Goal: Contribute content: Add original content to the website for others to see

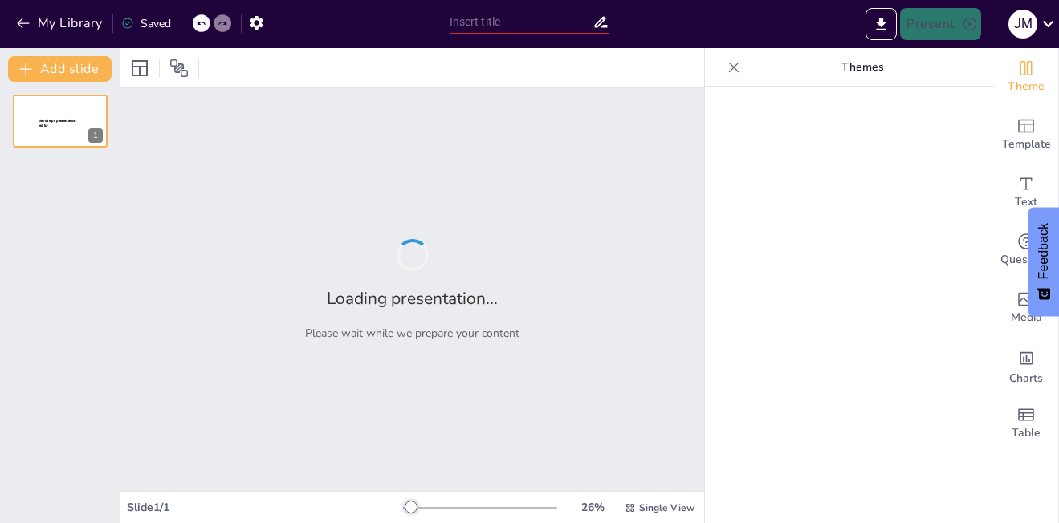
type input "Estrategias de Intervención: Análisis Comparativo de Modelos Comunitarios y Pro…"
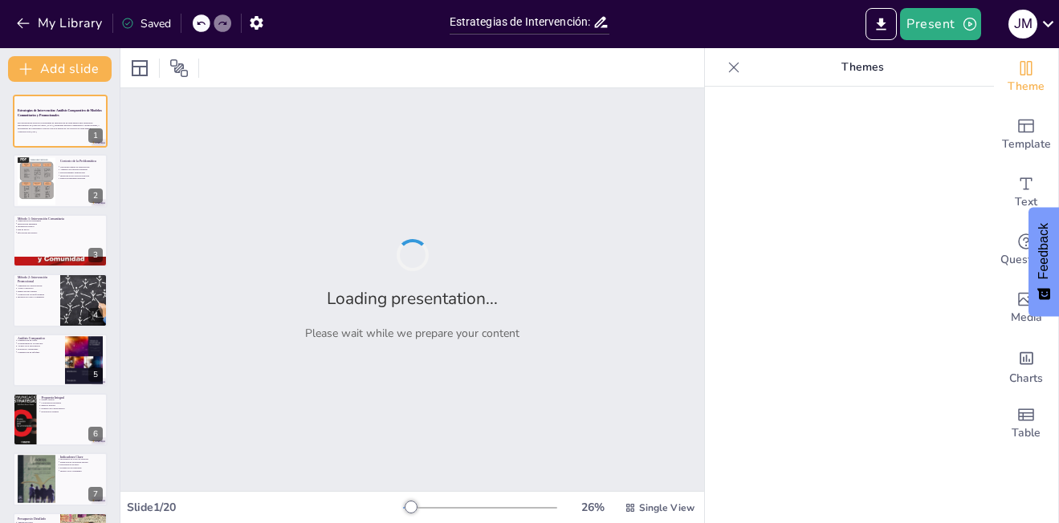
checkbox input "true"
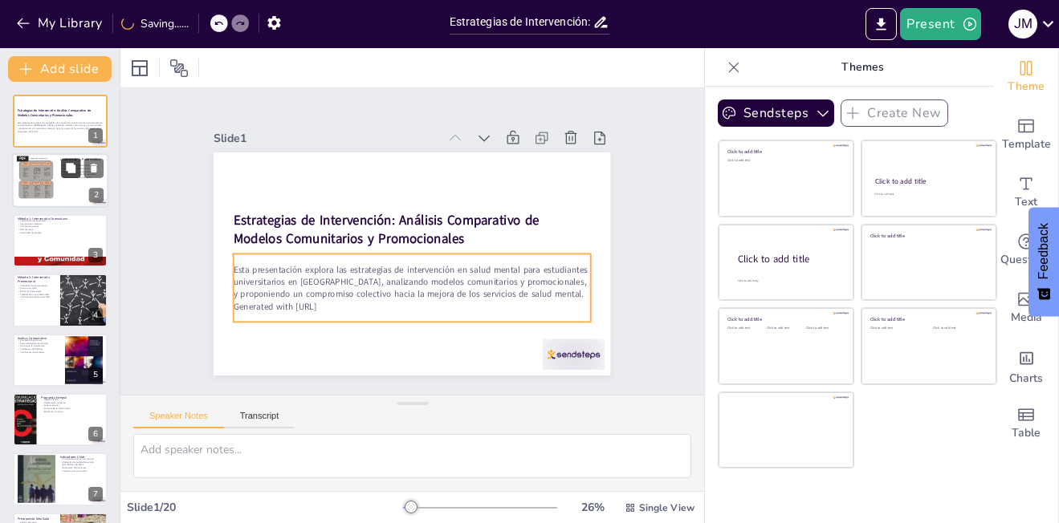
checkbox input "true"
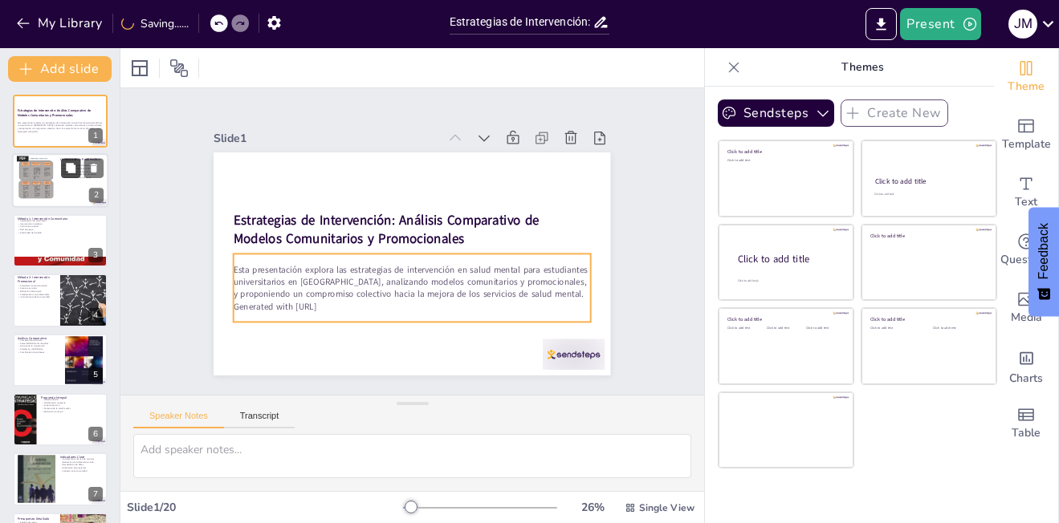
checkbox input "true"
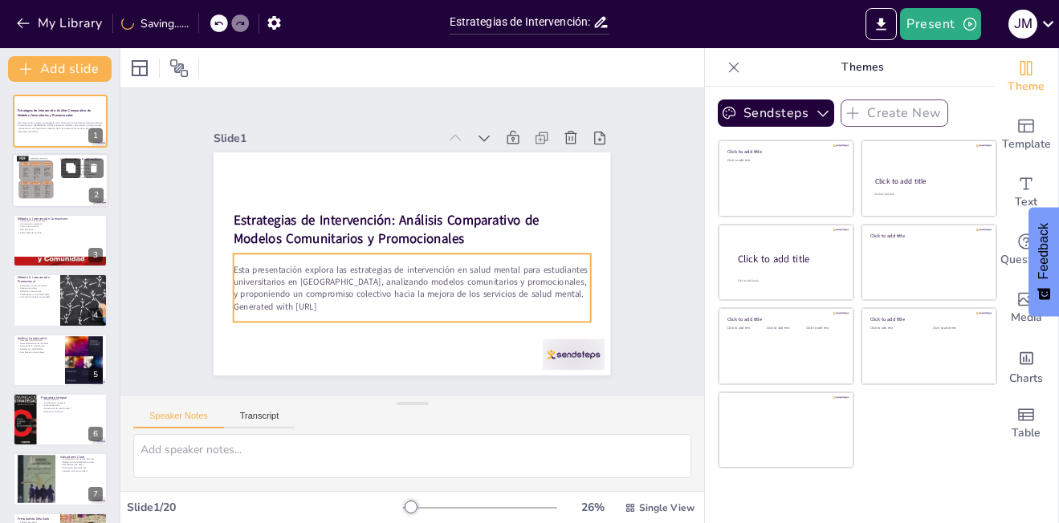
checkbox input "true"
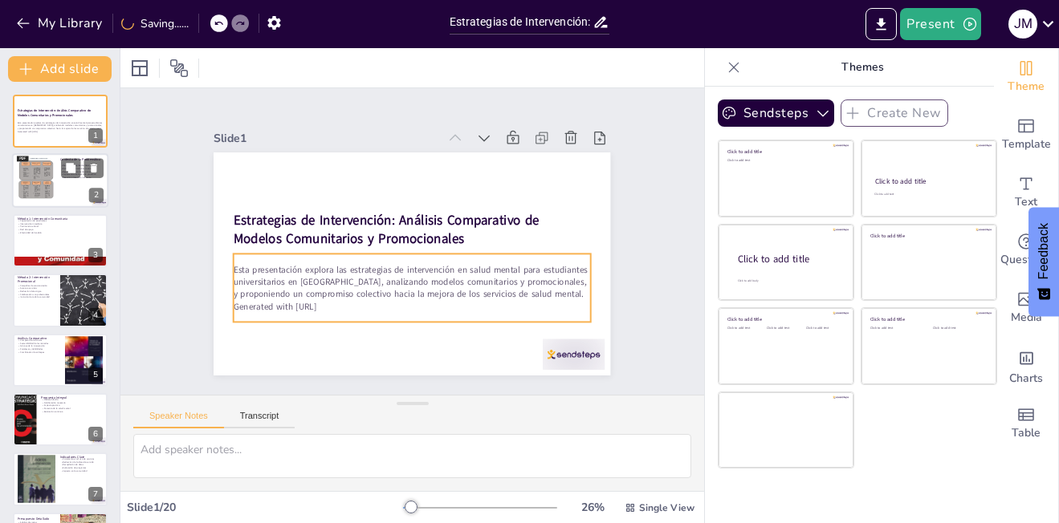
checkbox input "true"
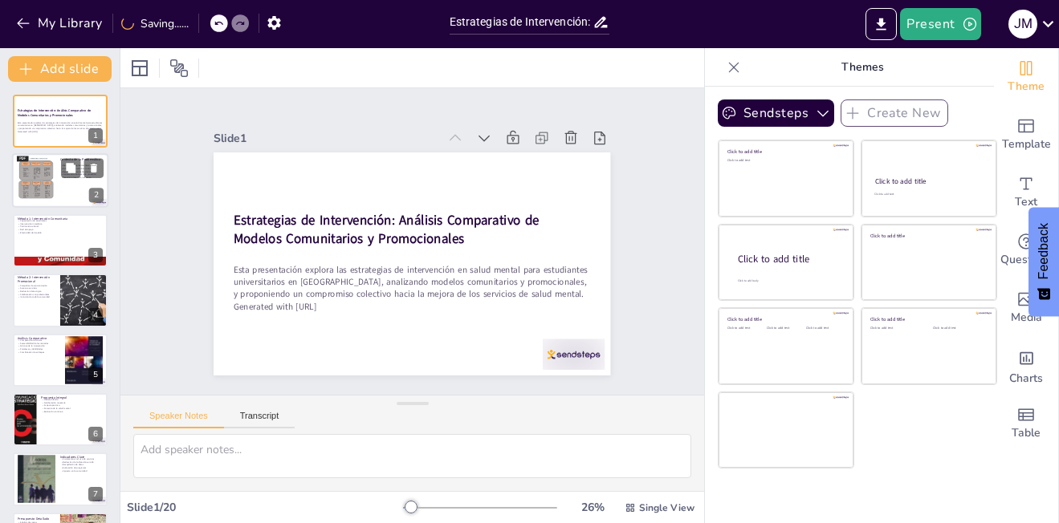
checkbox input "true"
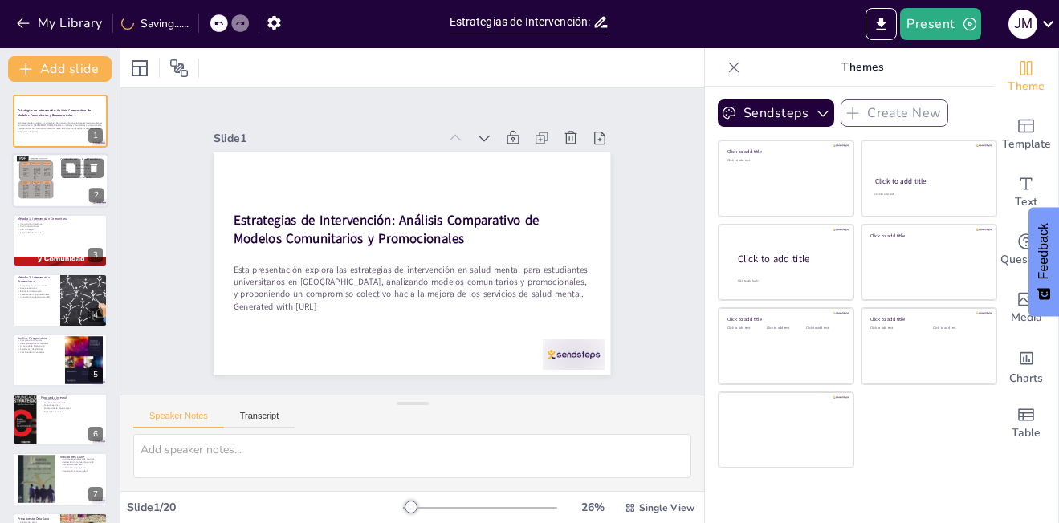
checkbox input "true"
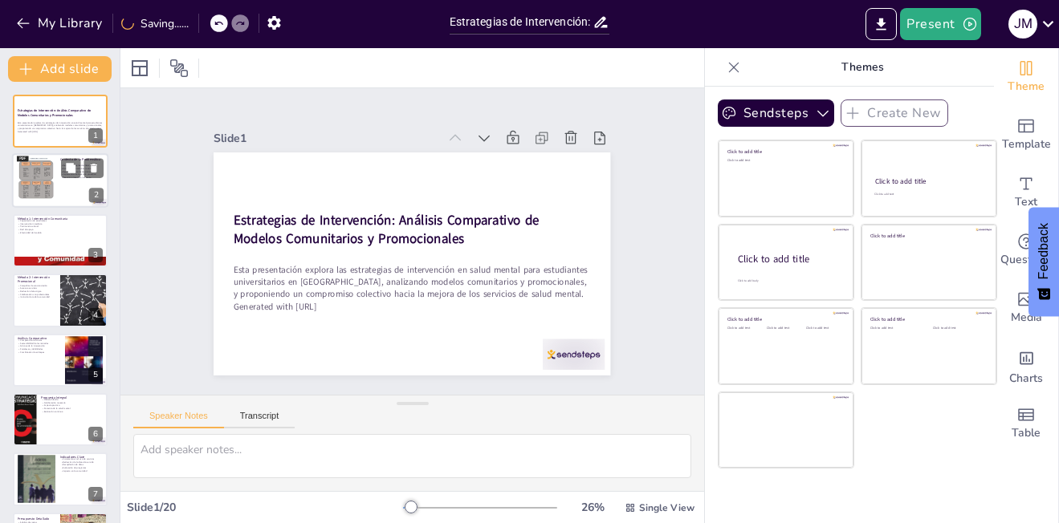
checkbox input "true"
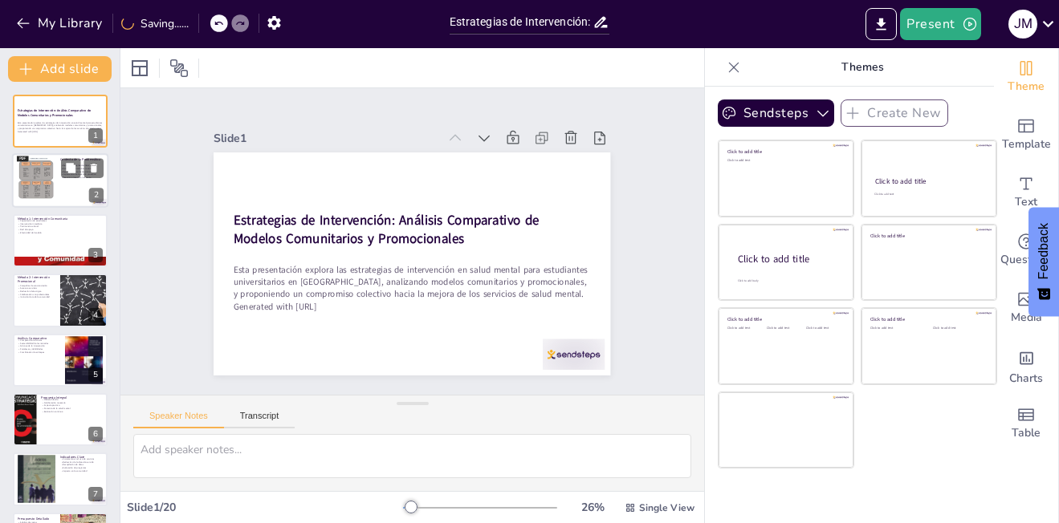
checkbox input "true"
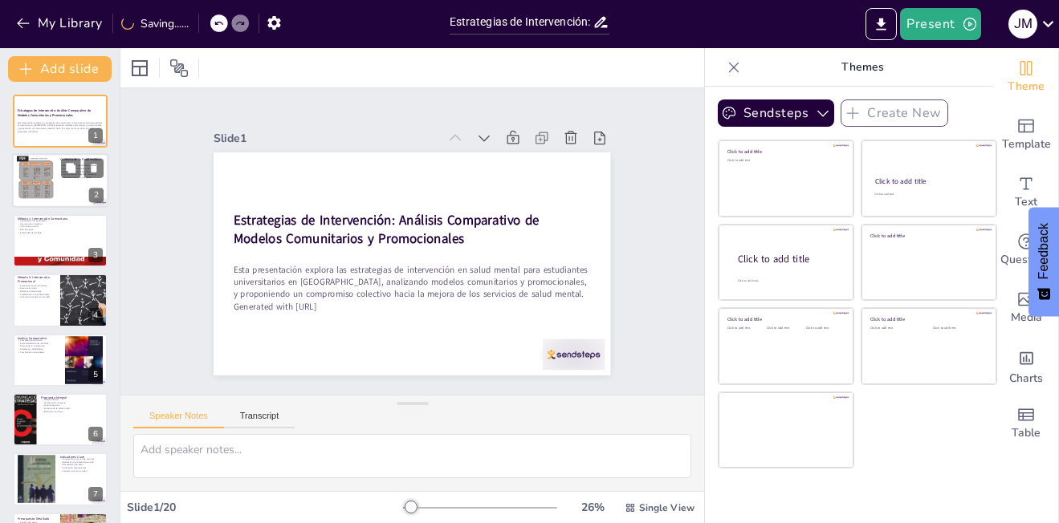
checkbox input "true"
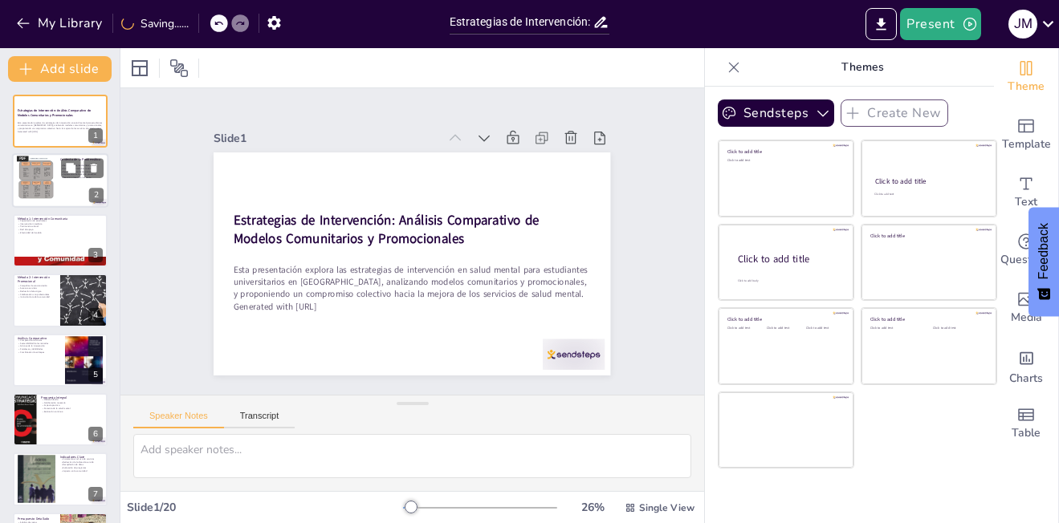
checkbox input "true"
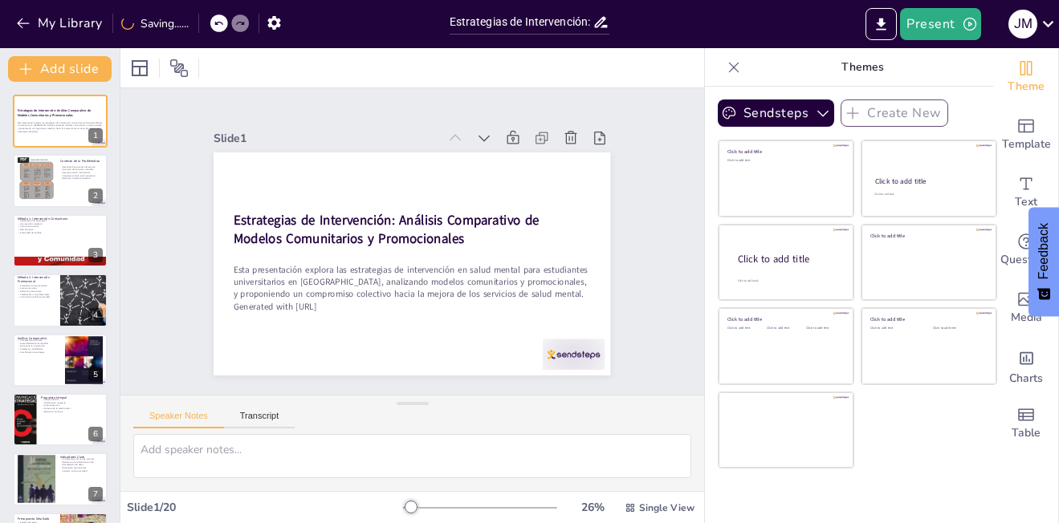
checkbox input "true"
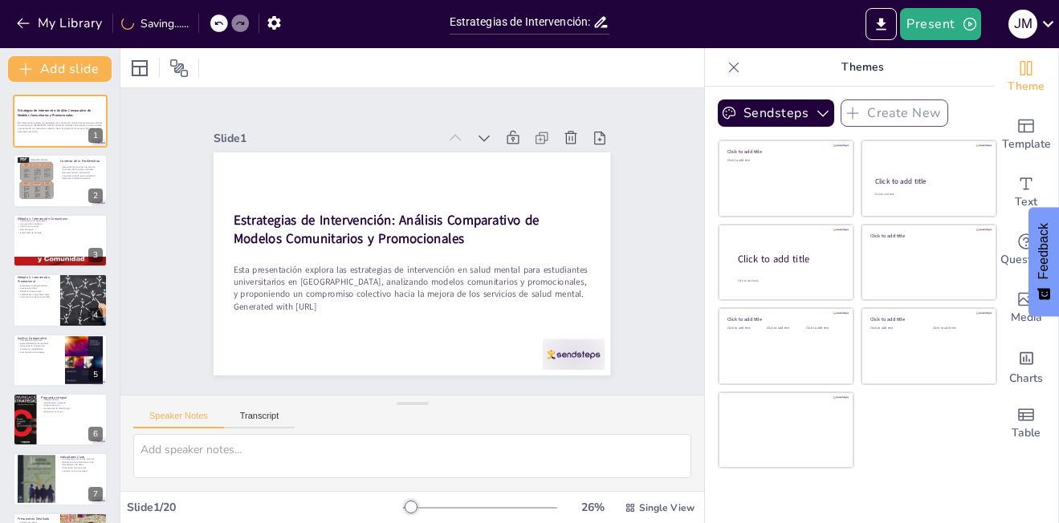
checkbox input "true"
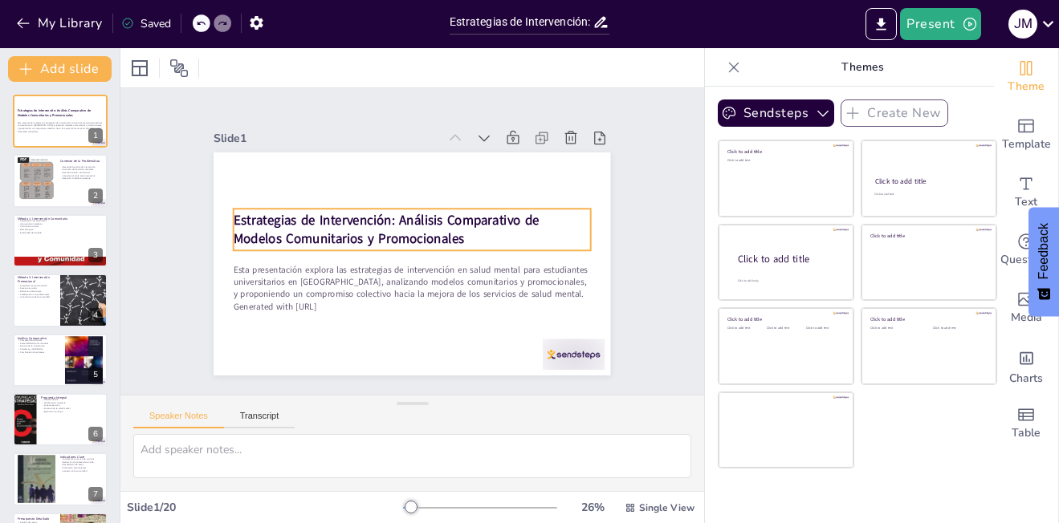
checkbox input "true"
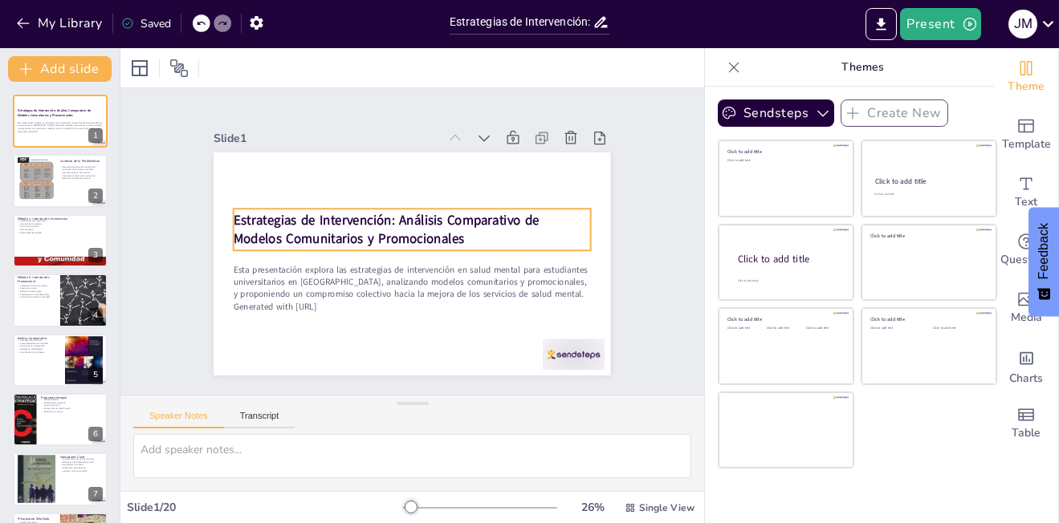
checkbox input "true"
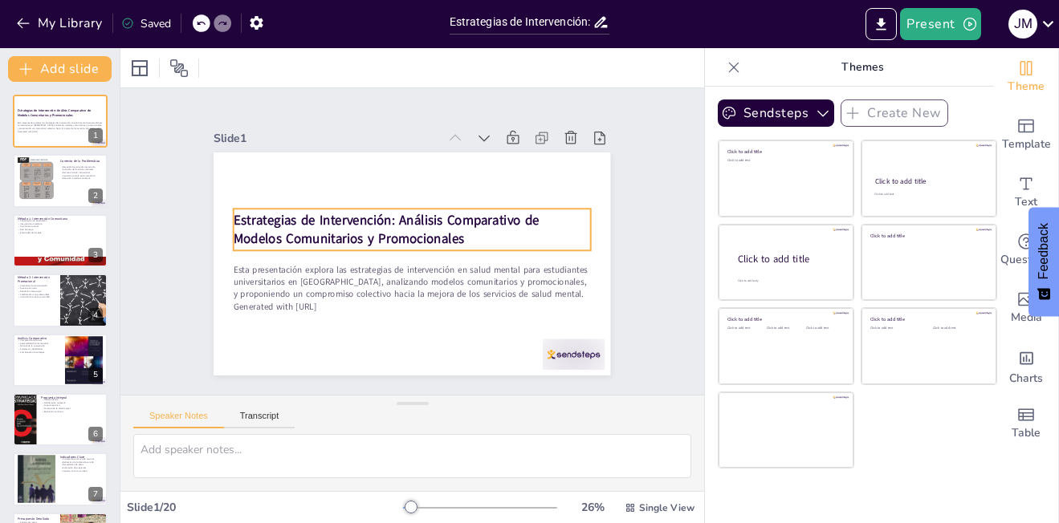
checkbox input "true"
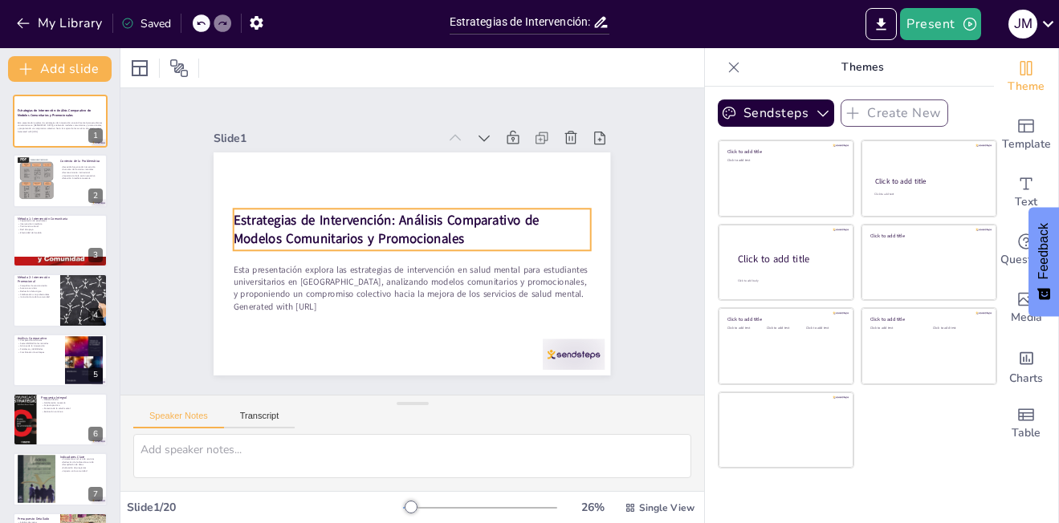
checkbox input "true"
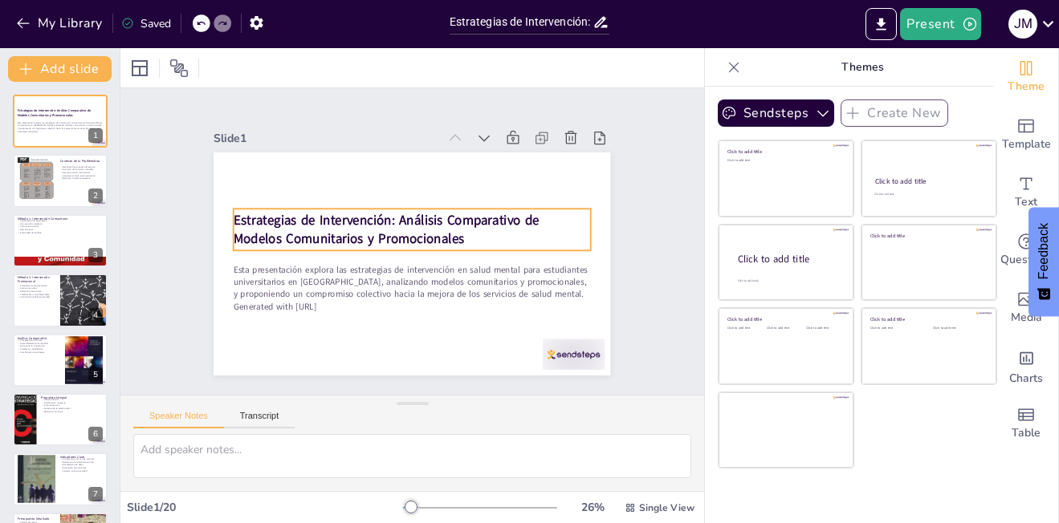
checkbox input "true"
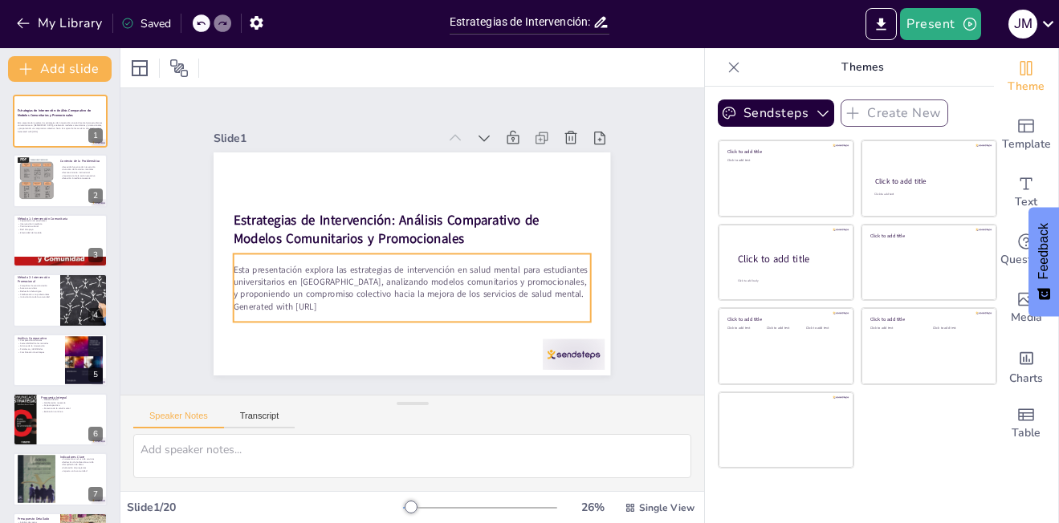
checkbox input "true"
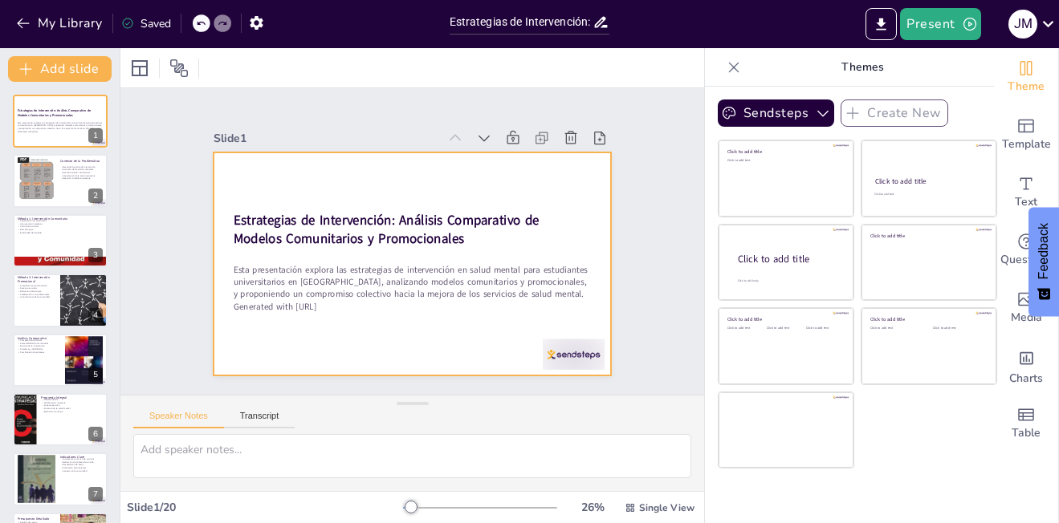
checkbox input "true"
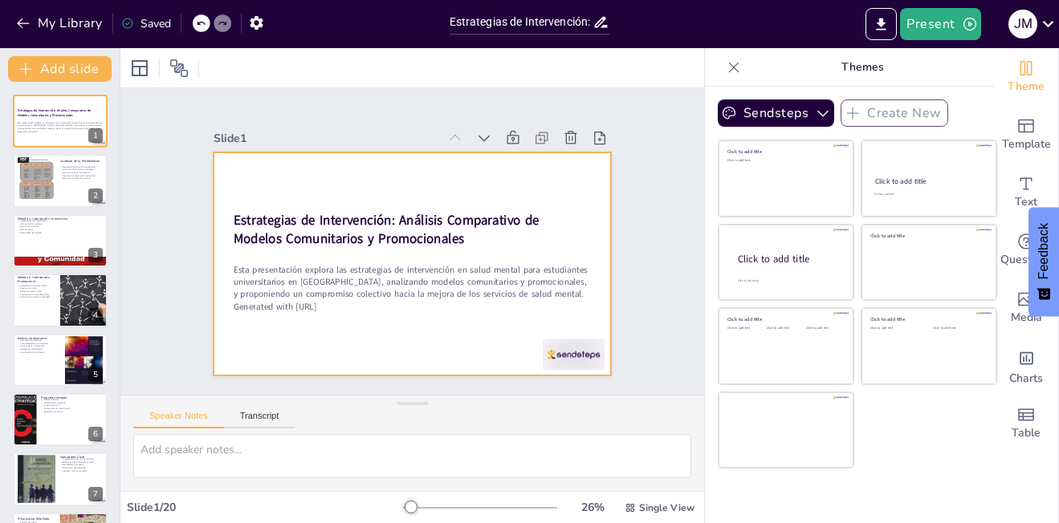
checkbox input "true"
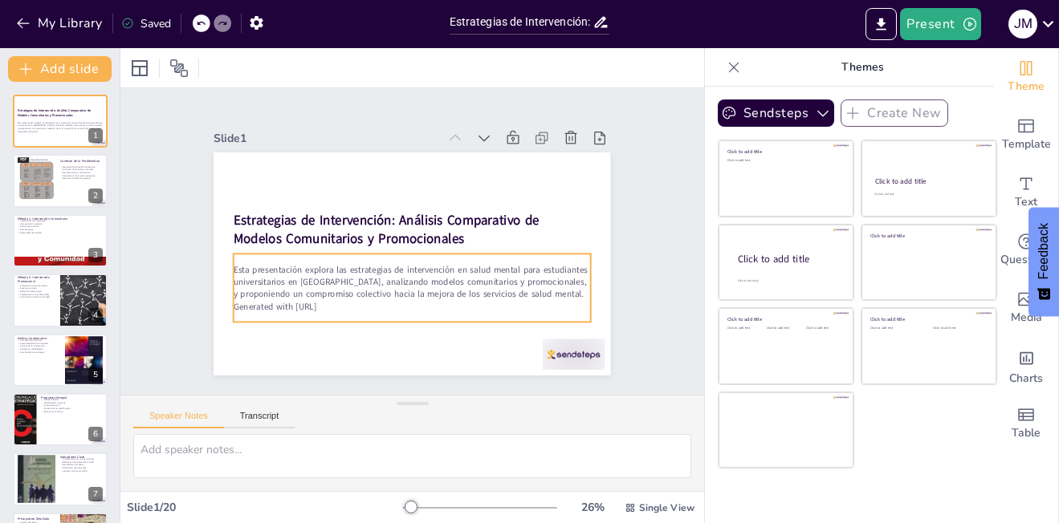
checkbox input "true"
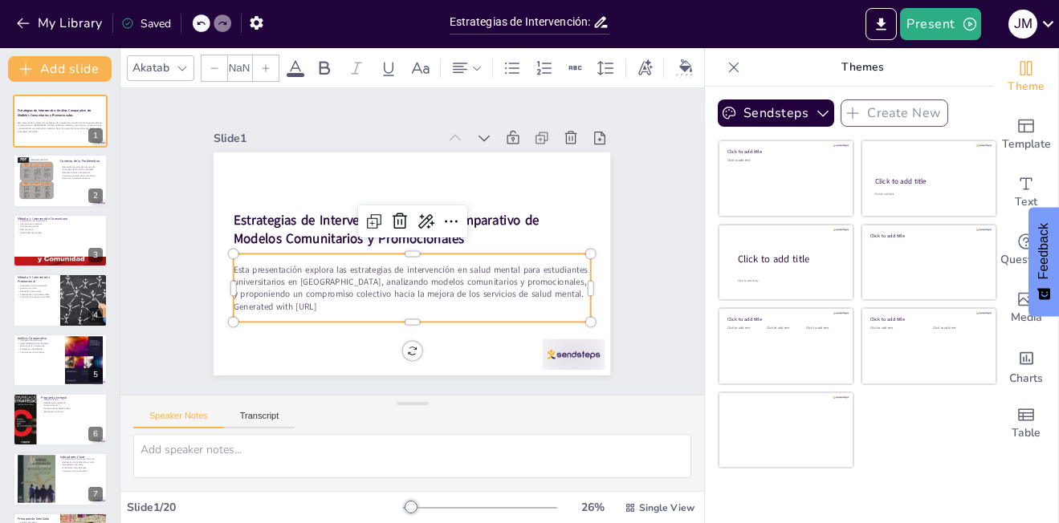
click at [327, 303] on p "Generated with [URL]" at bounding box center [412, 306] width 357 height 12
checkbox input "true"
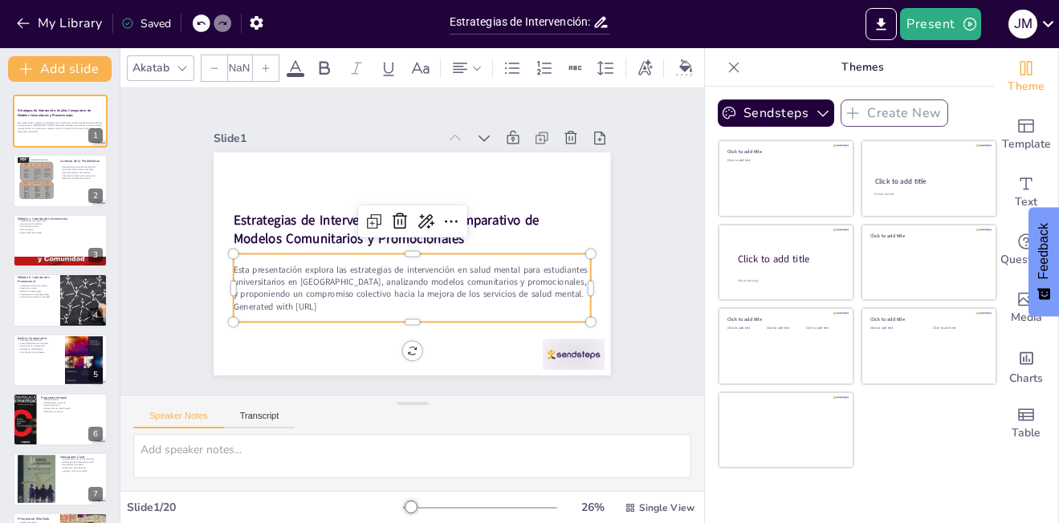
checkbox input "true"
type input "32"
click at [343, 303] on p "Generated with [URL]" at bounding box center [412, 306] width 357 height 12
checkbox input "true"
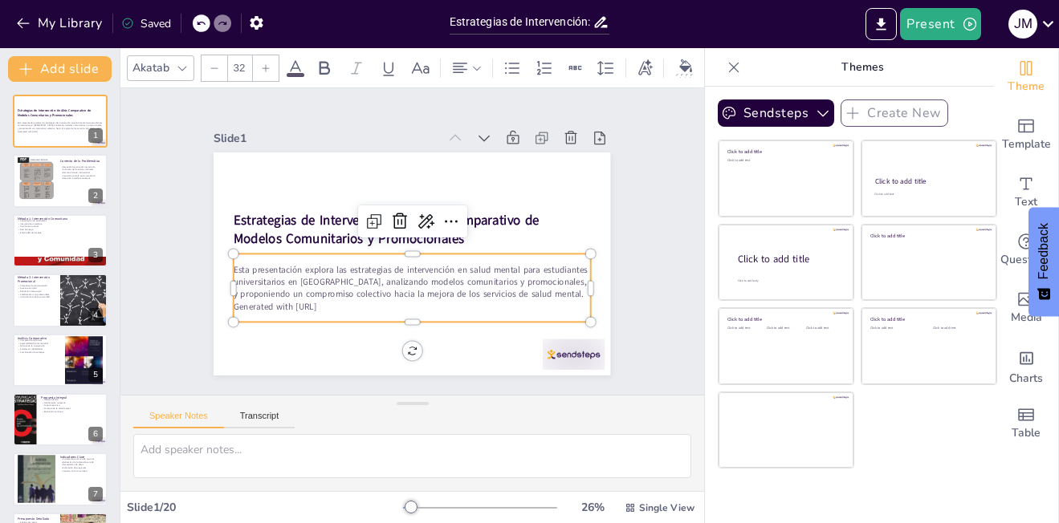
checkbox input "true"
click at [343, 303] on p "Generated with [URL]" at bounding box center [412, 306] width 357 height 12
checkbox input "true"
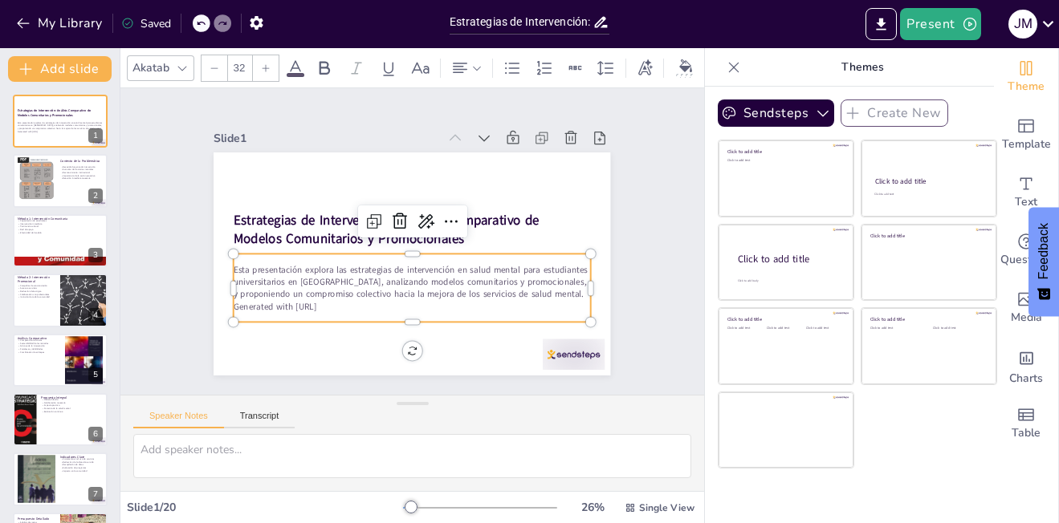
checkbox input "true"
drag, startPoint x: 343, startPoint y: 303, endPoint x: 219, endPoint y: 258, distance: 132.3
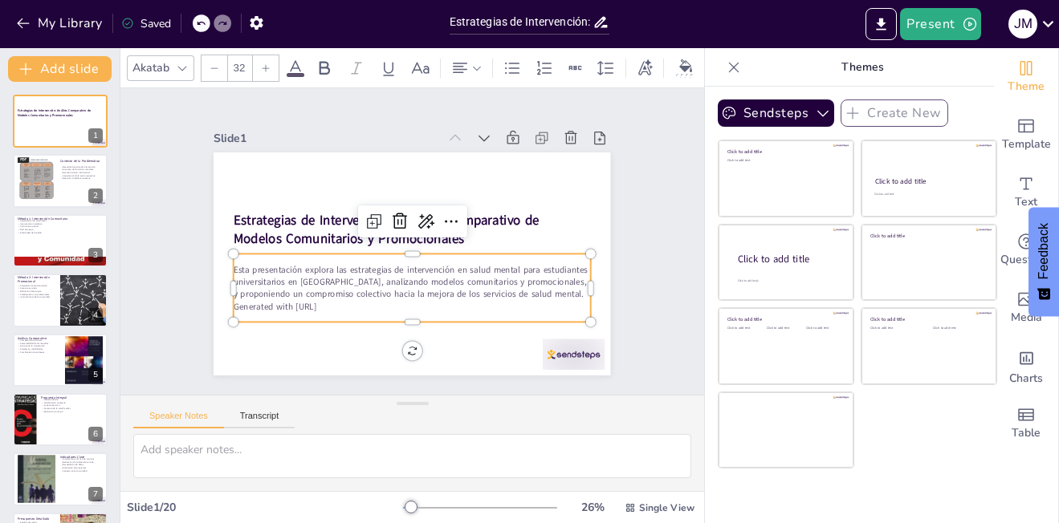
click at [219, 258] on div "Estrategias de Intervención: Análisis Comparativo de Modelos Comunitarios y Pro…" at bounding box center [403, 261] width 453 height 365
checkbox input "true"
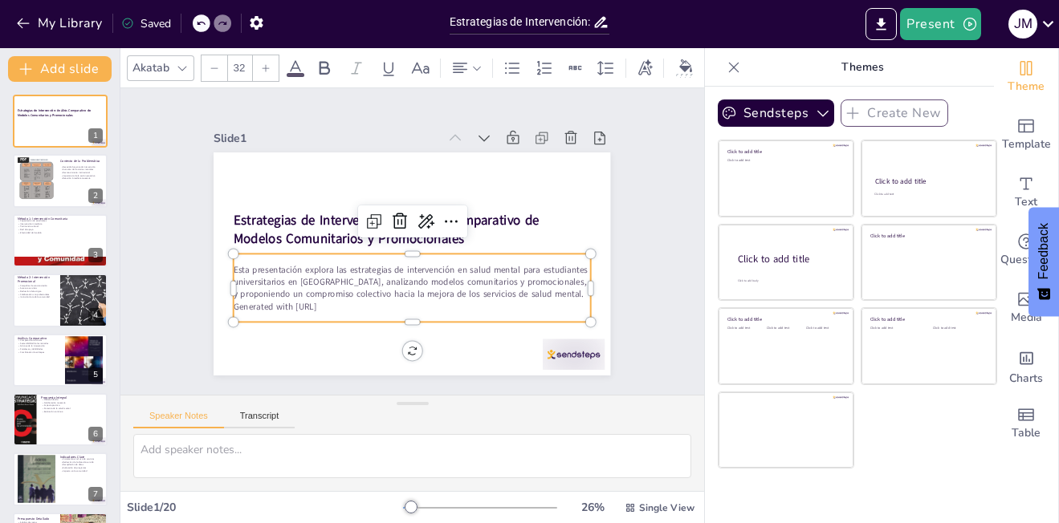
checkbox input "true"
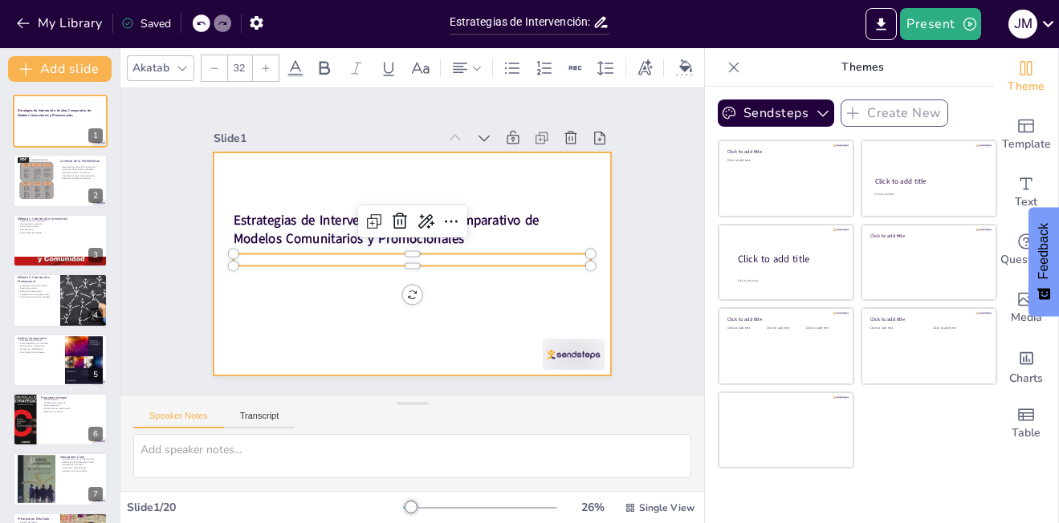
checkbox input "true"
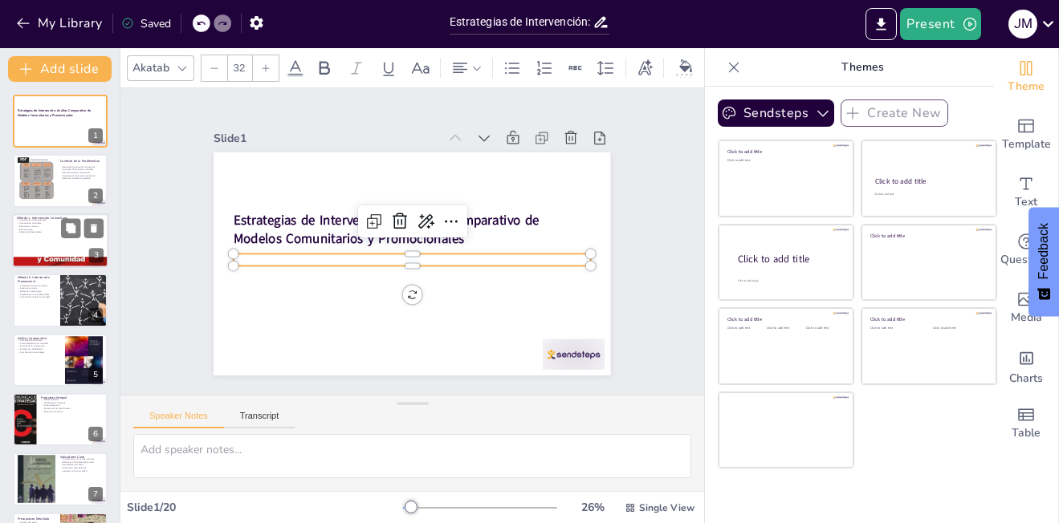
checkbox input "true"
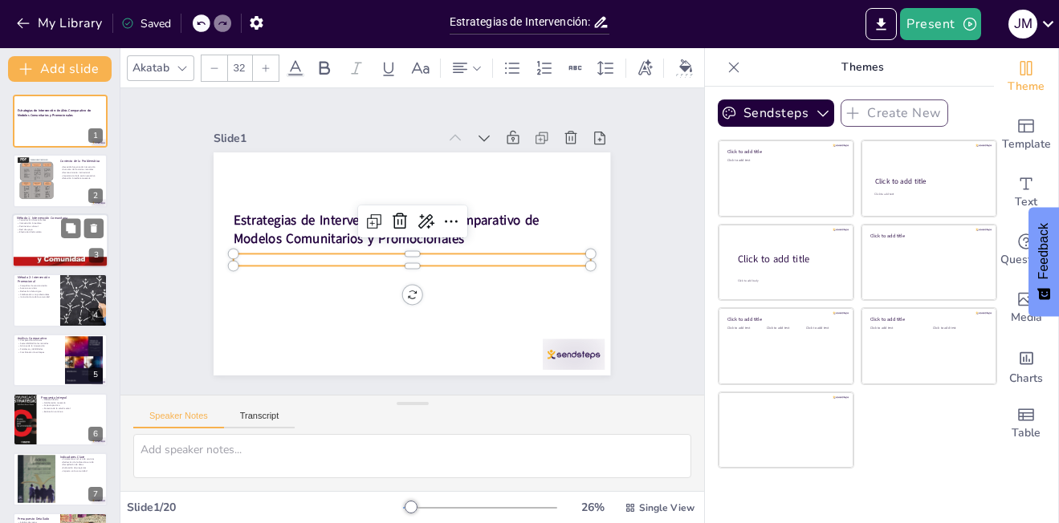
checkbox input "true"
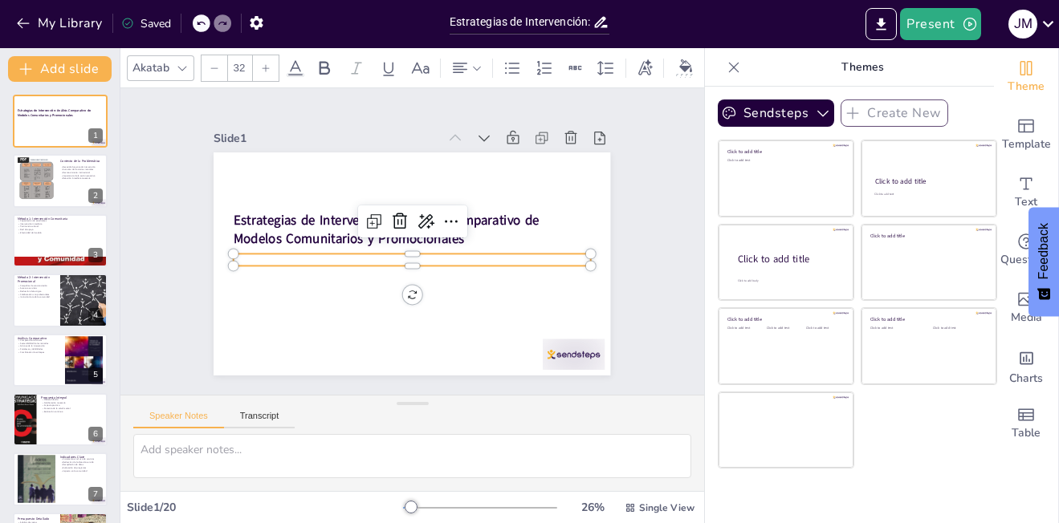
checkbox input "true"
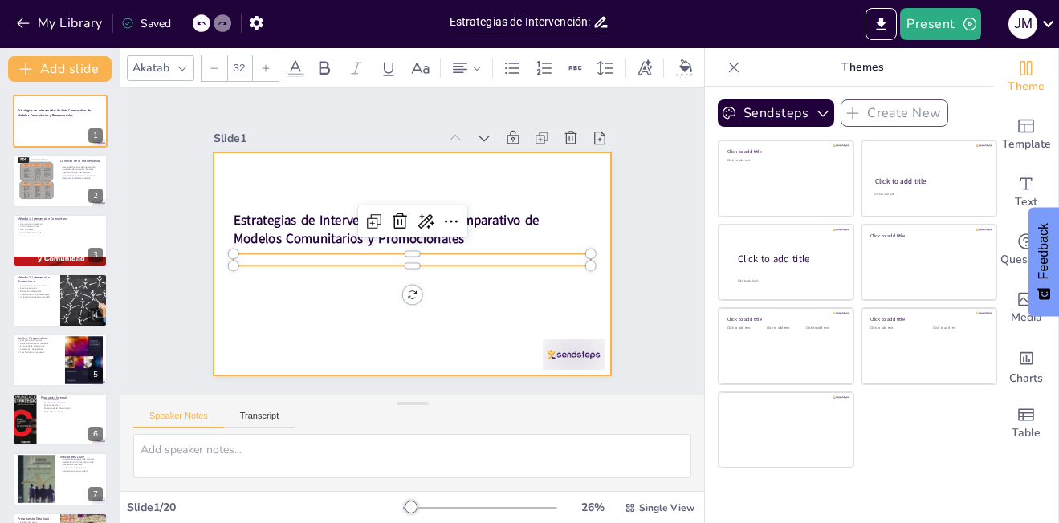
checkbox input "true"
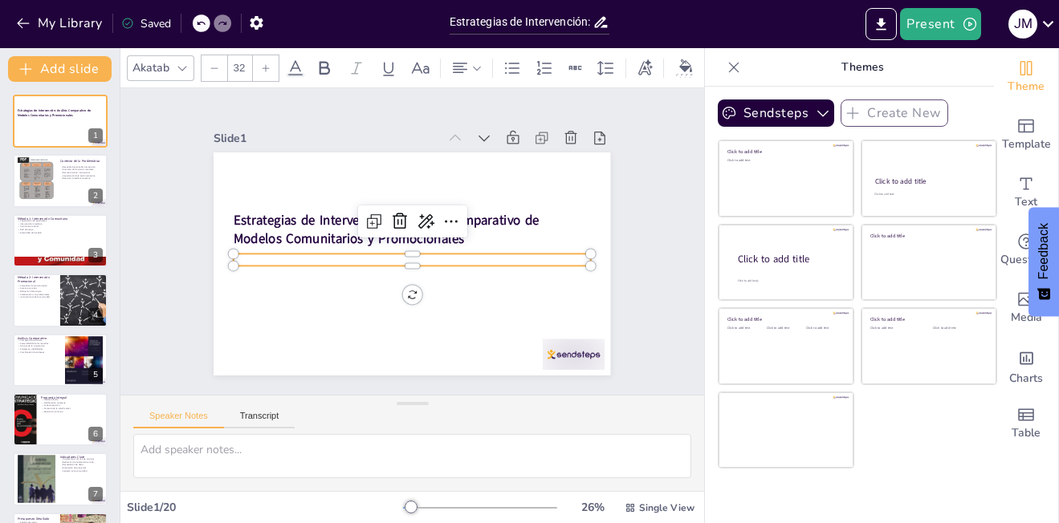
click at [250, 255] on p at bounding box center [412, 260] width 357 height 12
checkbox input "true"
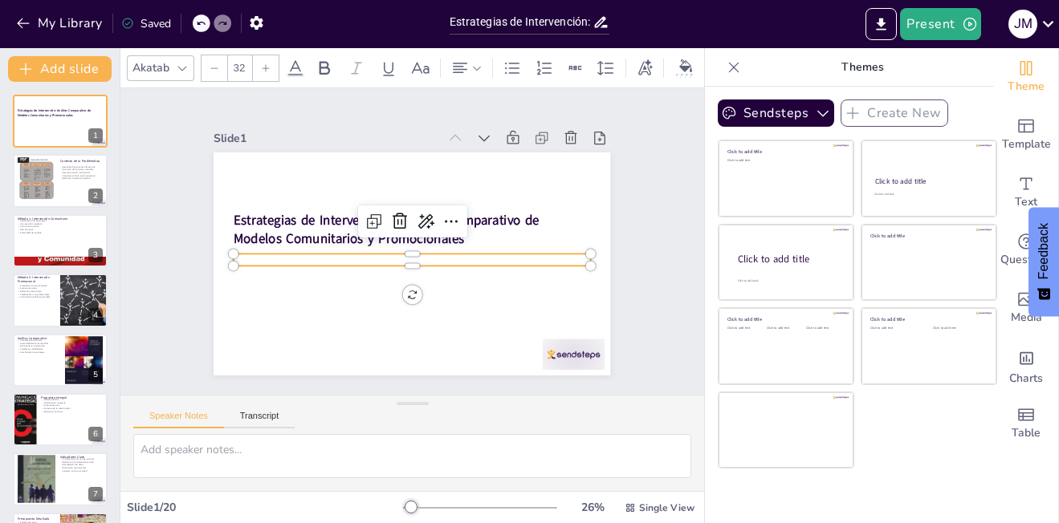
checkbox input "true"
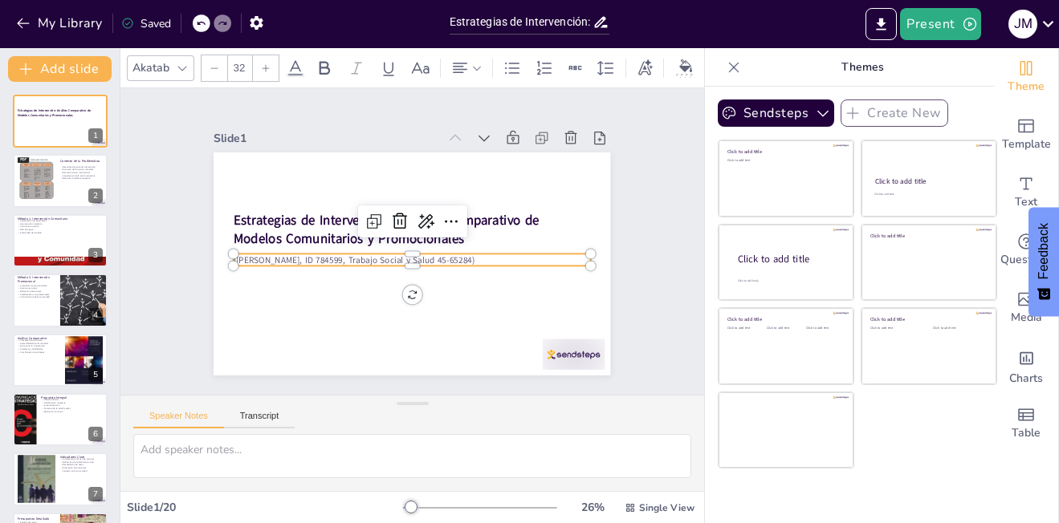
checkbox input "true"
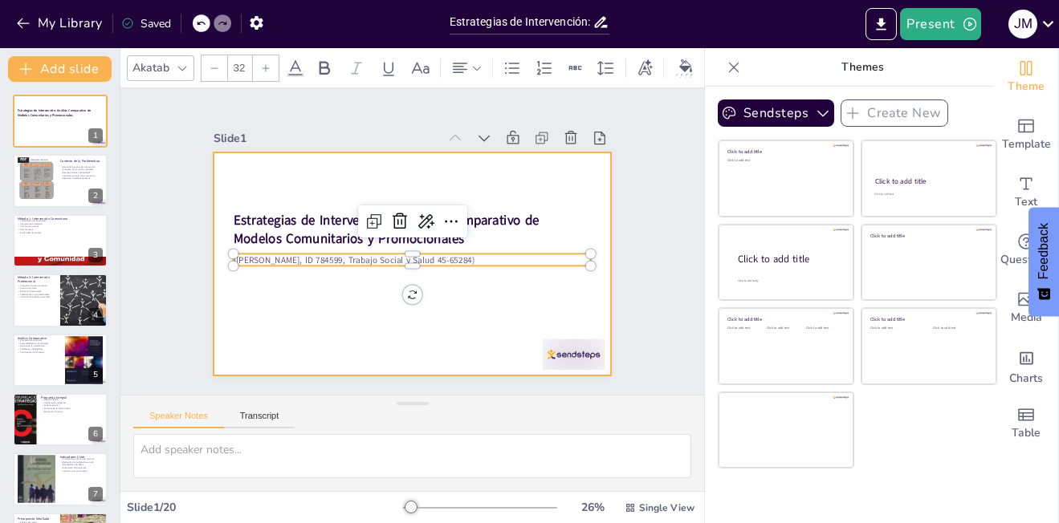
checkbox input "true"
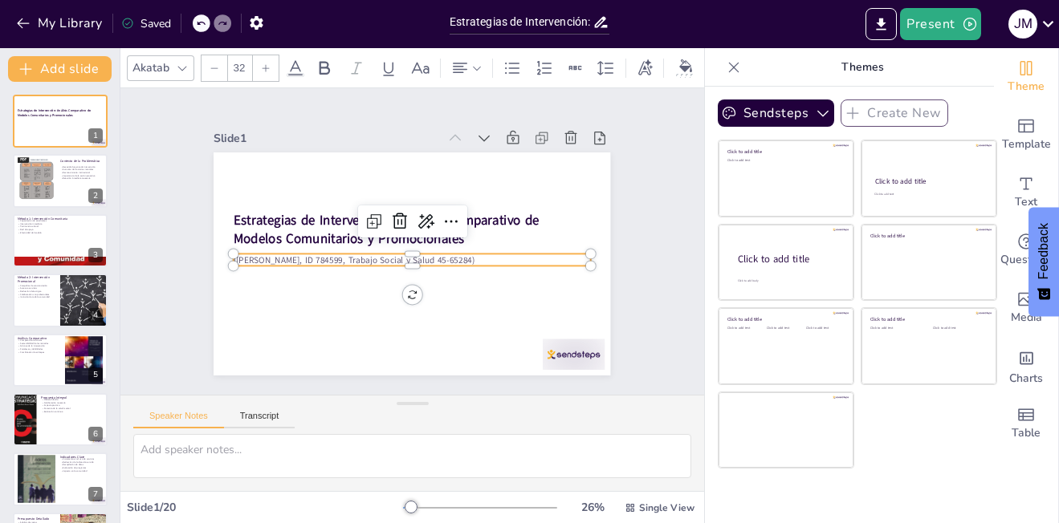
click at [286, 254] on p "([PERSON_NAME], ID 784599, Trabajo Social y Salud 45-65284)" at bounding box center [412, 260] width 357 height 12
checkbox input "true"
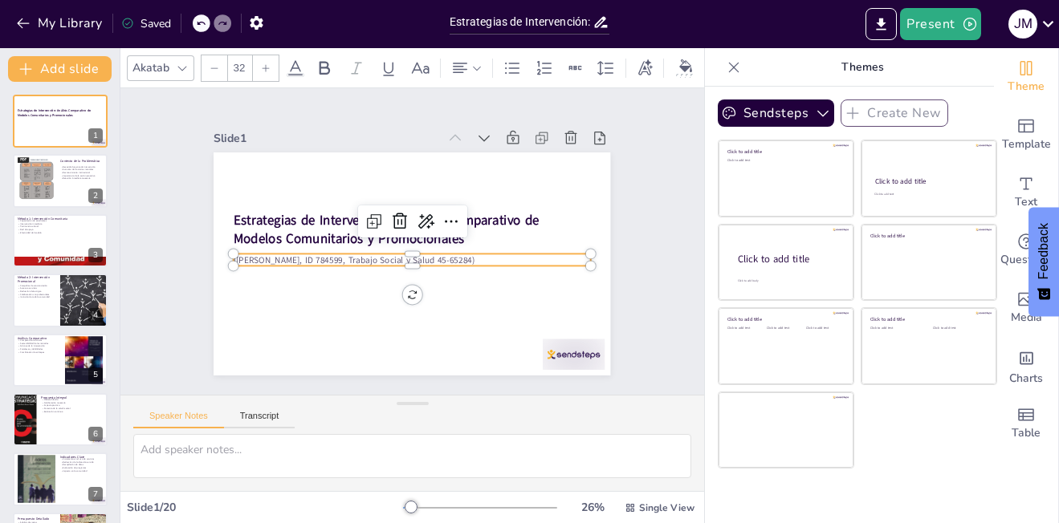
checkbox input "true"
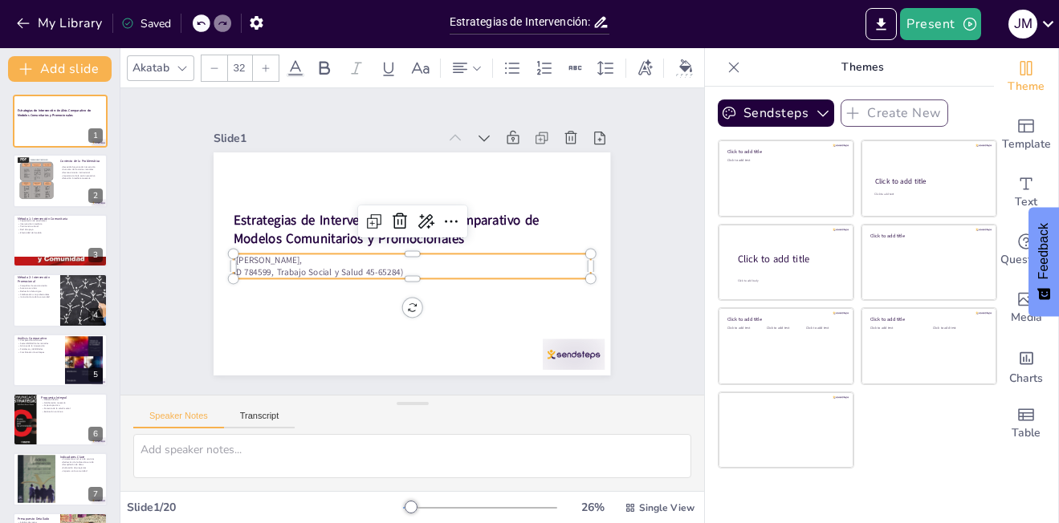
click at [263, 263] on p "ID 784599, Trabajo Social y Salud 45-65284)" at bounding box center [409, 272] width 356 height 50
checkbox input "true"
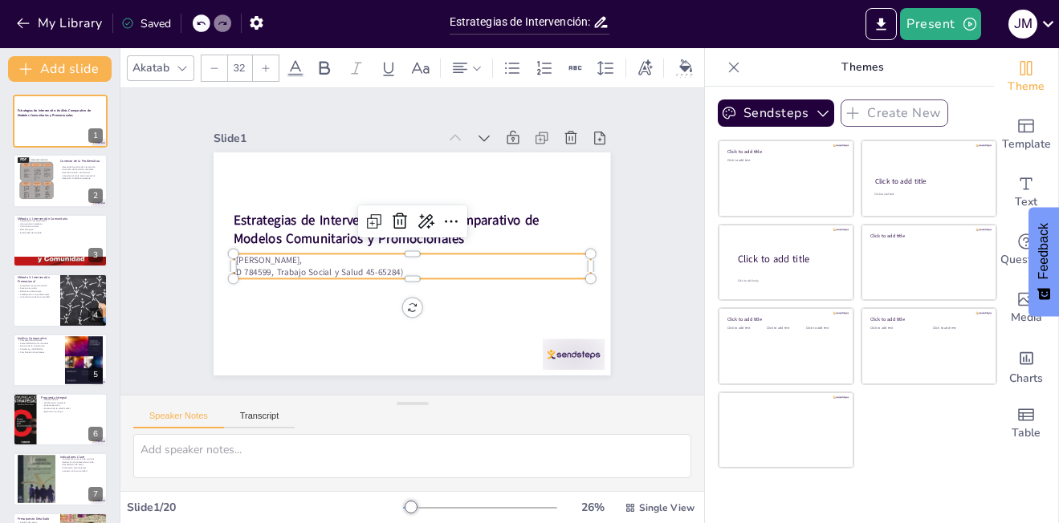
checkbox input "true"
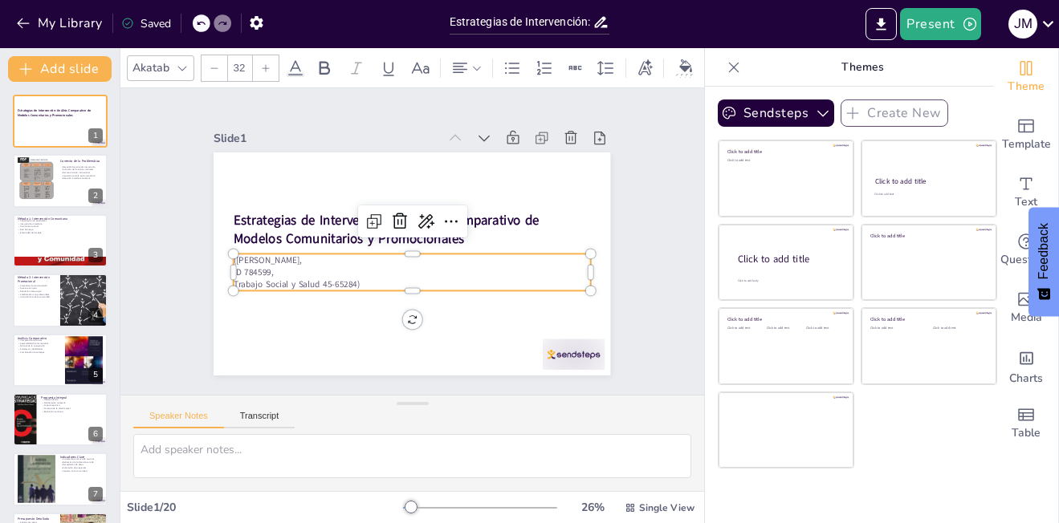
checkbox input "true"
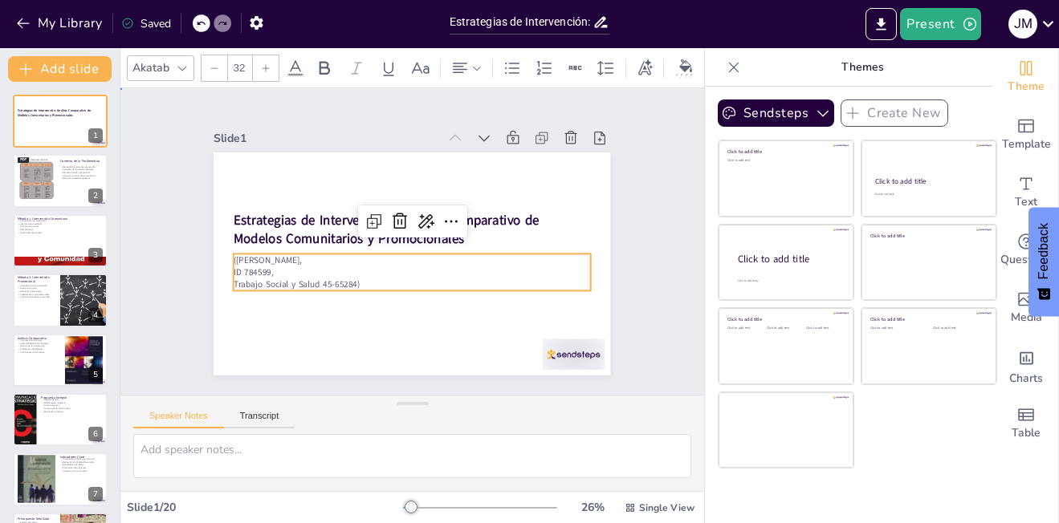
click at [664, 286] on div "Slide 1 Estrategias de Intervención: Análisis Comparativo de Modelos Comunitari…" at bounding box center [412, 242] width 650 height 472
checkbox input "true"
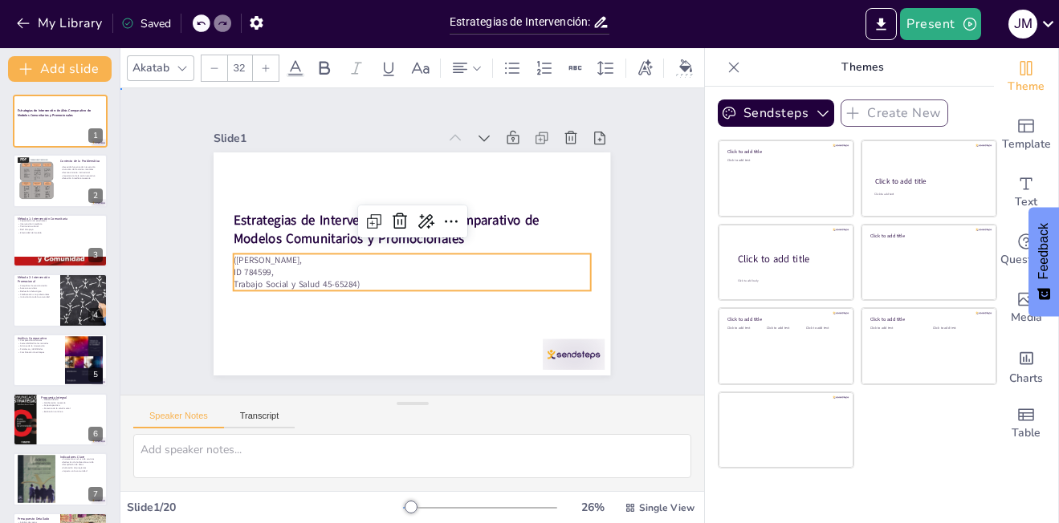
checkbox input "true"
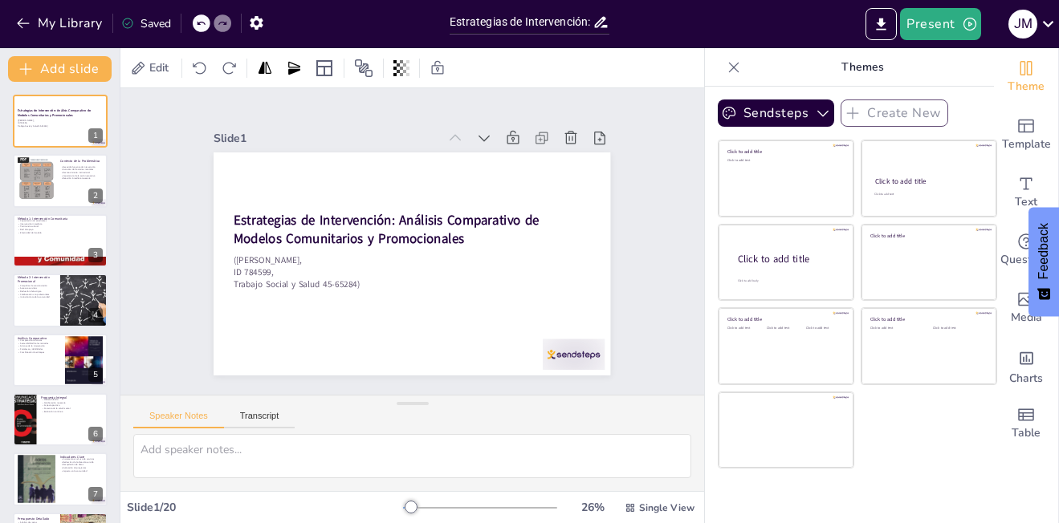
checkbox input "true"
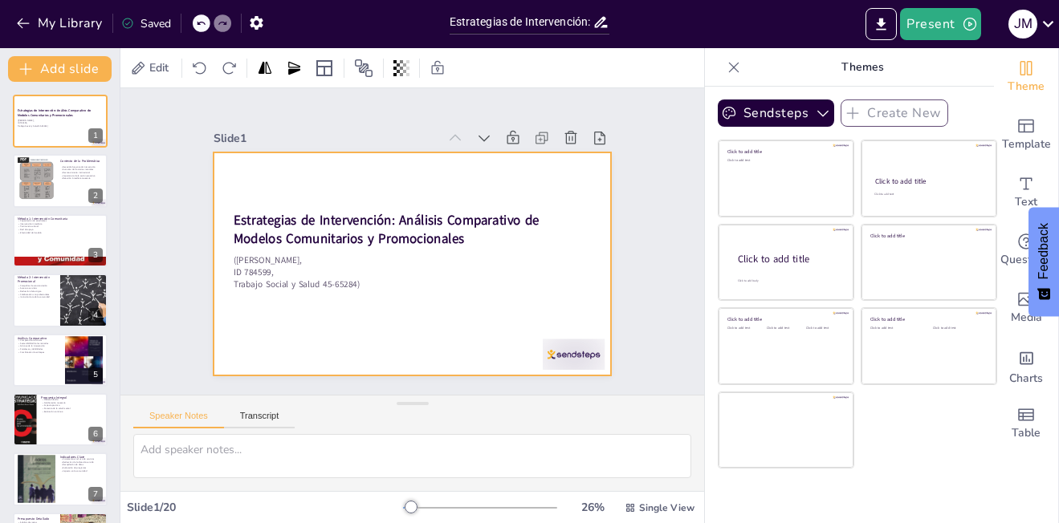
checkbox input "true"
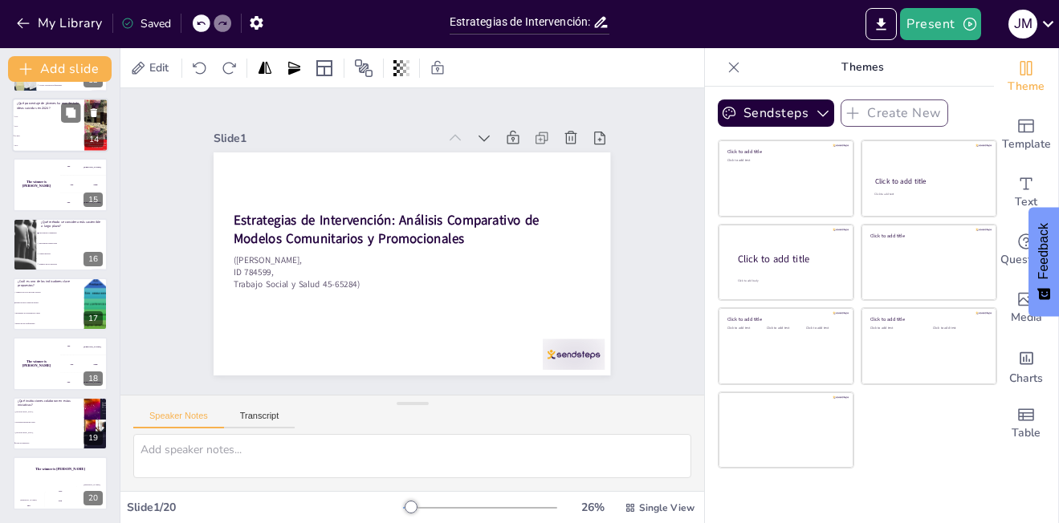
click at [60, 128] on li "20%" at bounding box center [48, 126] width 72 height 10
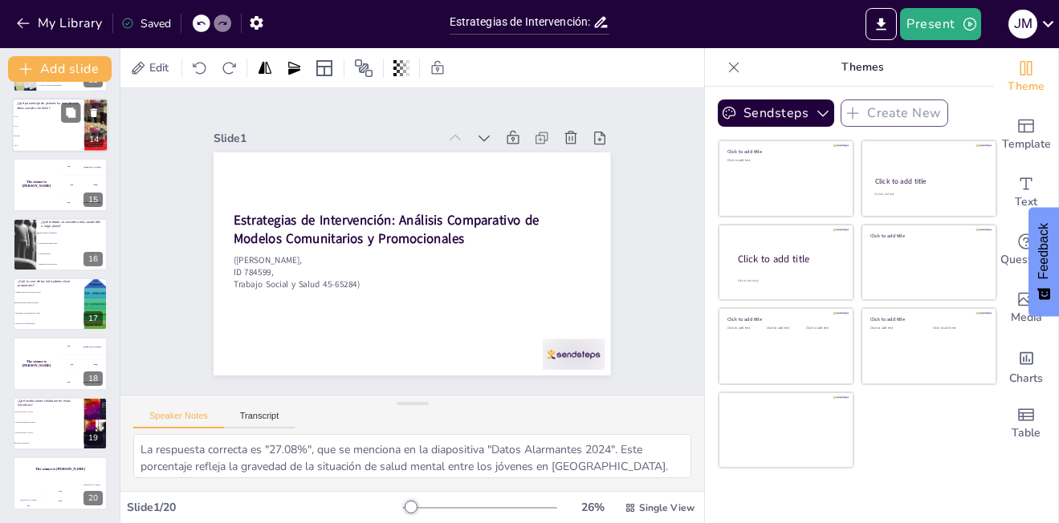
scroll to position [595, 0]
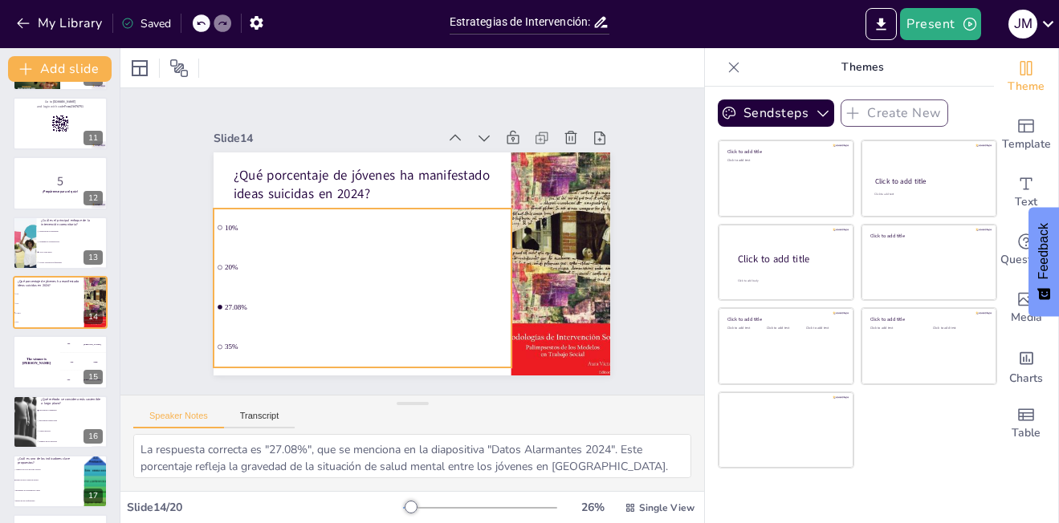
click at [225, 265] on span "20%" at bounding box center [366, 267] width 283 height 8
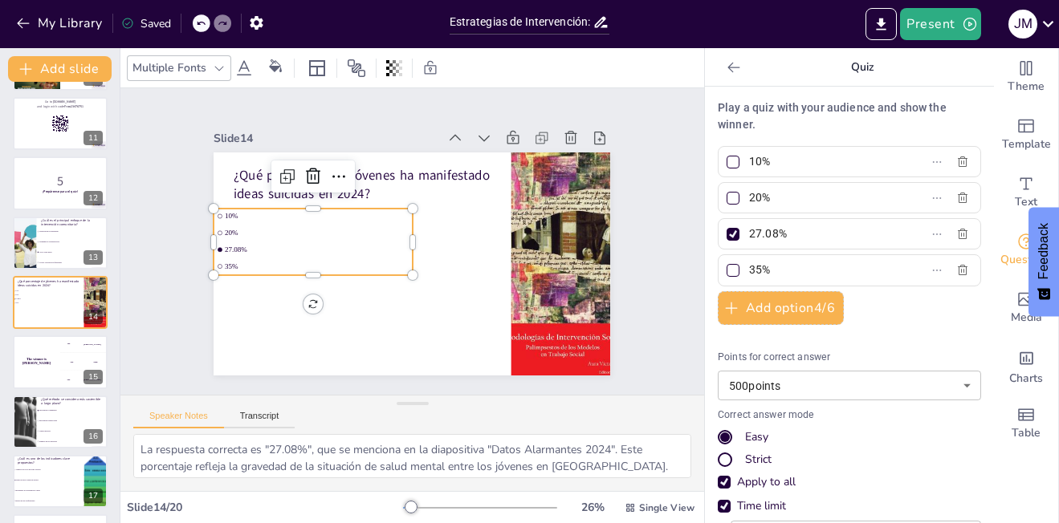
click at [726, 161] on div at bounding box center [732, 162] width 13 height 13
click at [749, 161] on input "10%" at bounding box center [823, 161] width 149 height 23
click at [729, 197] on div at bounding box center [733, 198] width 8 height 8
click at [749, 197] on input "20%" at bounding box center [823, 197] width 149 height 23
click at [726, 265] on div at bounding box center [732, 270] width 13 height 13
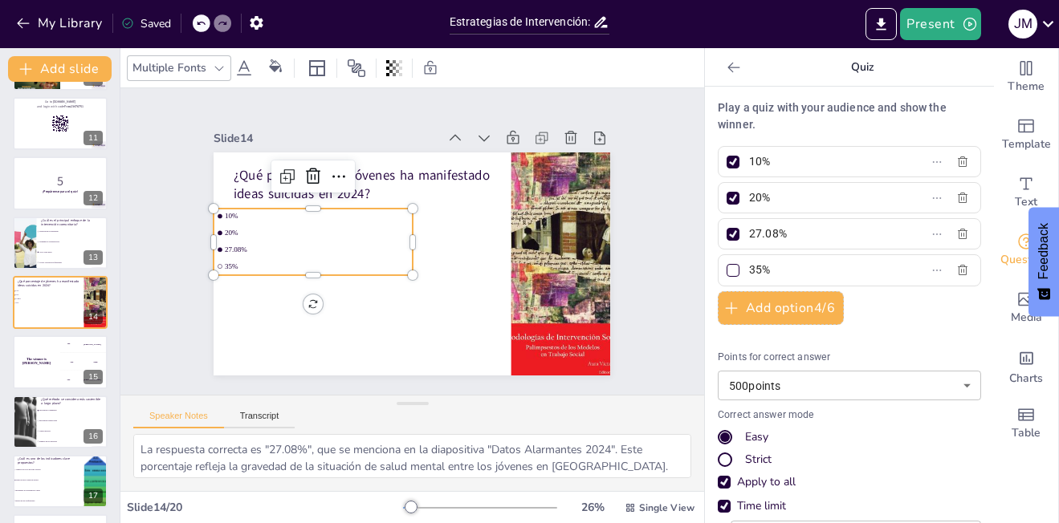
click at [749, 265] on input "35%" at bounding box center [823, 269] width 149 height 23
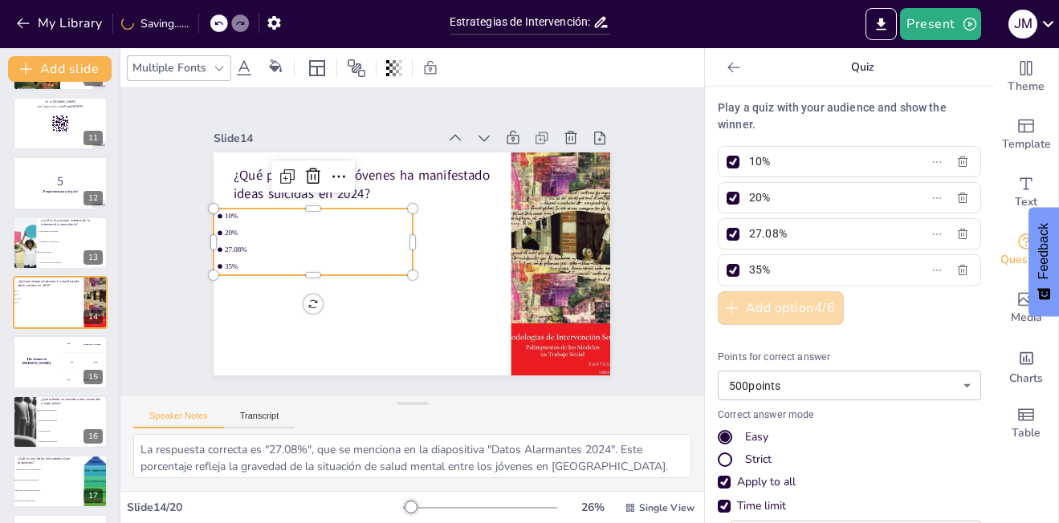
click at [786, 303] on button "Add option 4 / 6" at bounding box center [780, 308] width 126 height 34
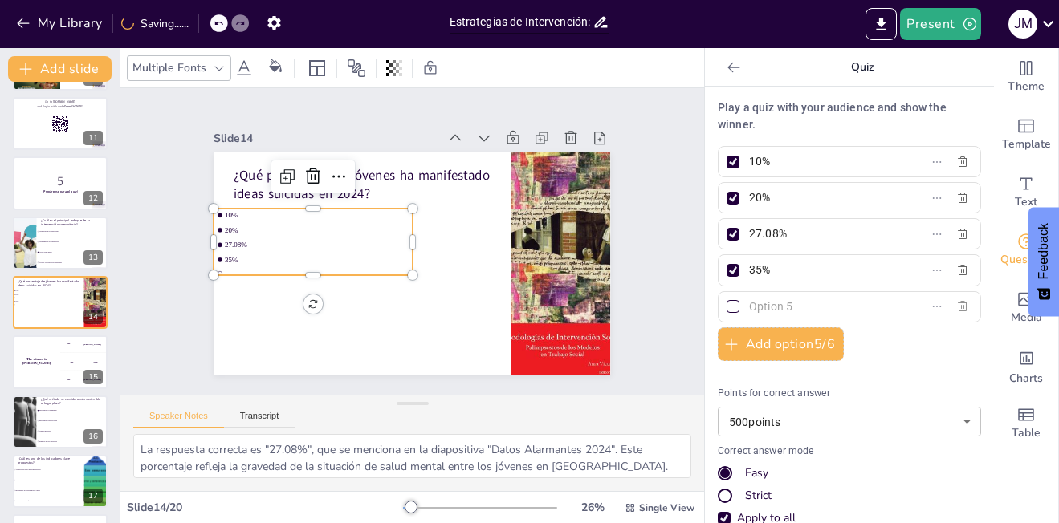
click at [957, 311] on icon "button" at bounding box center [962, 306] width 10 height 10
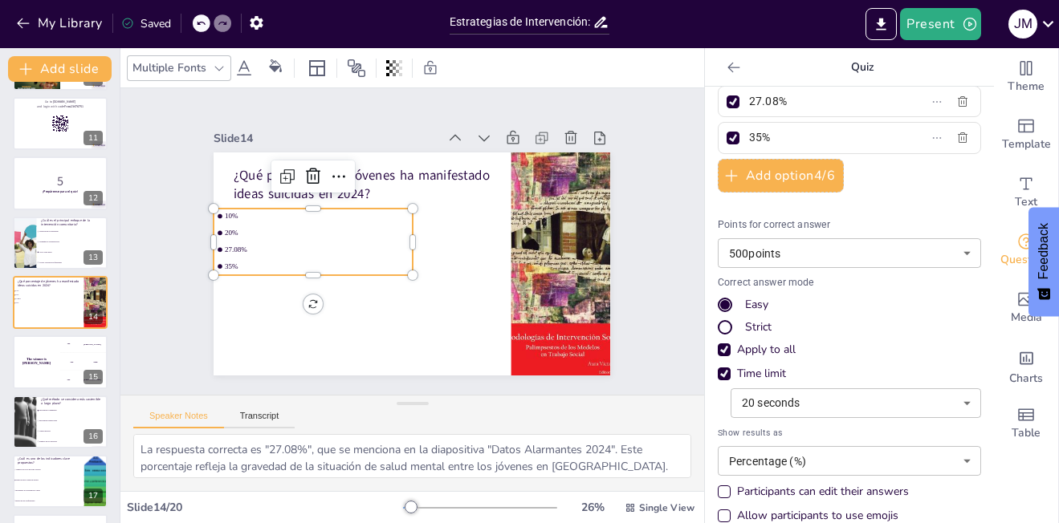
scroll to position [154, 0]
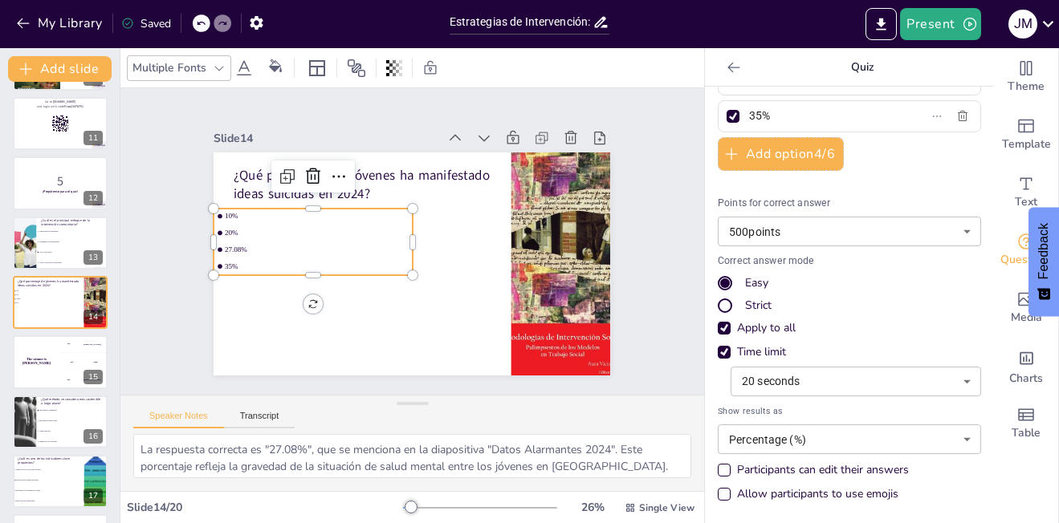
click at [148, 303] on div "Slide 1 Estrategias de Intervención: Análisis Comparativo de Modelos Comunitari…" at bounding box center [411, 241] width 583 height 307
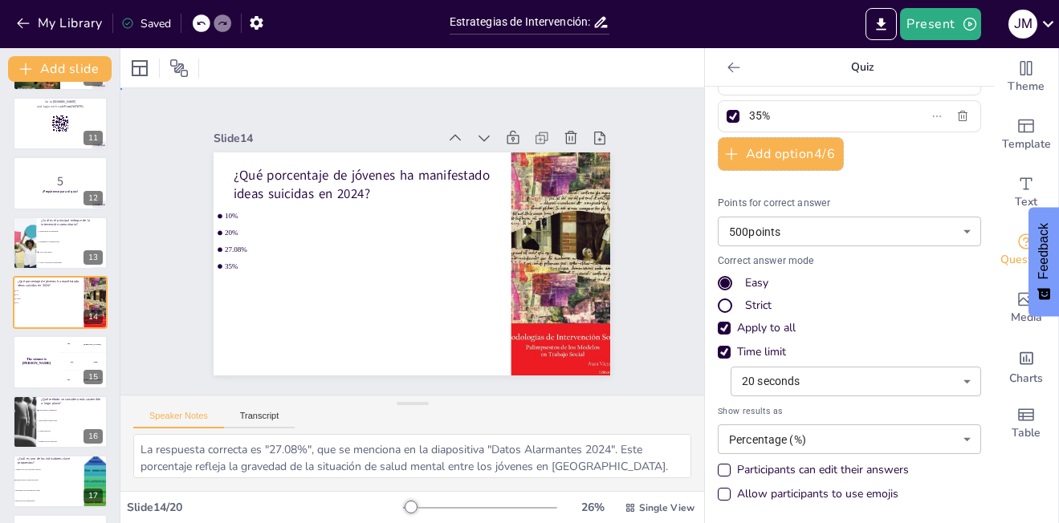
click at [327, 108] on div "Slide 1 Estrategias de Intervención: Análisis Comparativo de Modelos Comunitari…" at bounding box center [411, 242] width 396 height 268
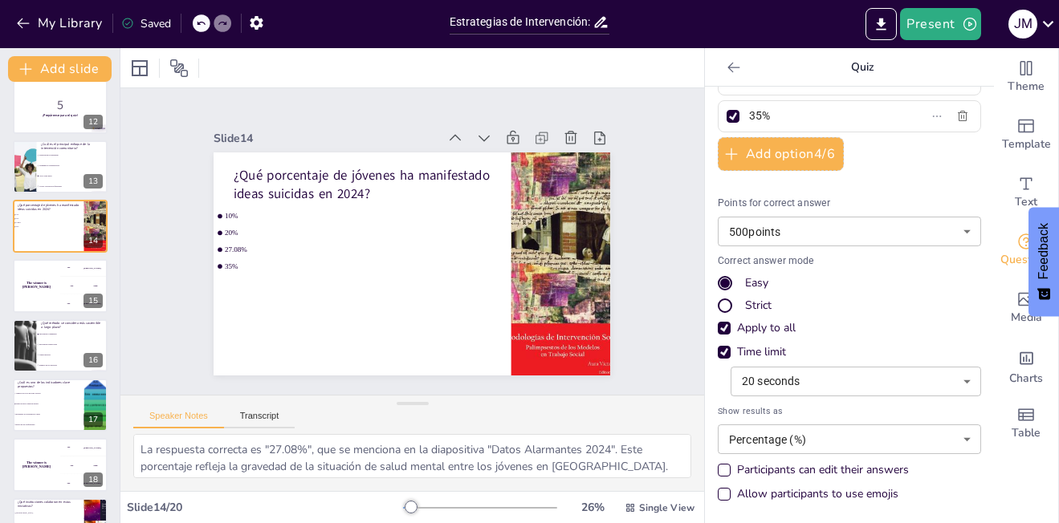
scroll to position [772, 0]
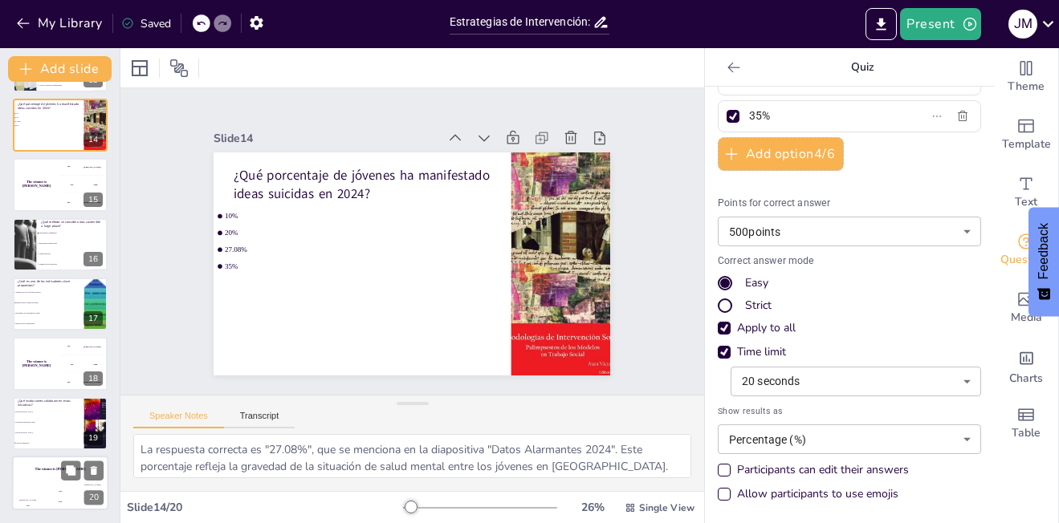
click at [35, 493] on div "Hasan 100" at bounding box center [28, 497] width 32 height 27
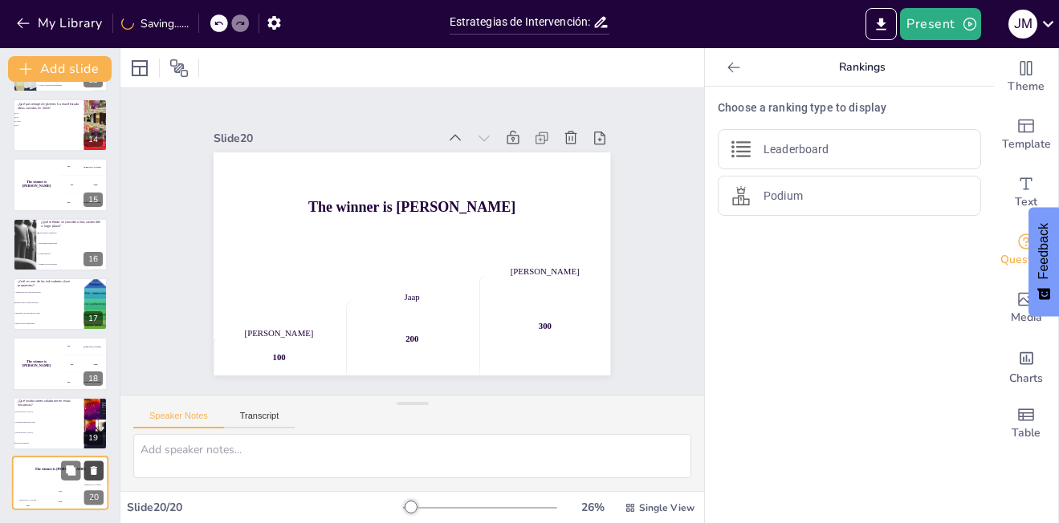
click at [93, 474] on icon at bounding box center [94, 470] width 6 height 9
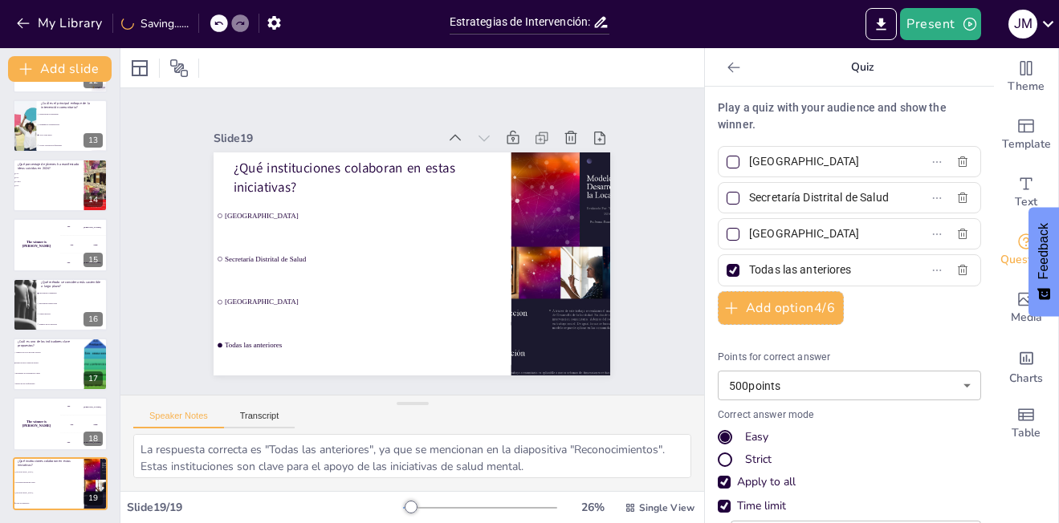
scroll to position [712, 0]
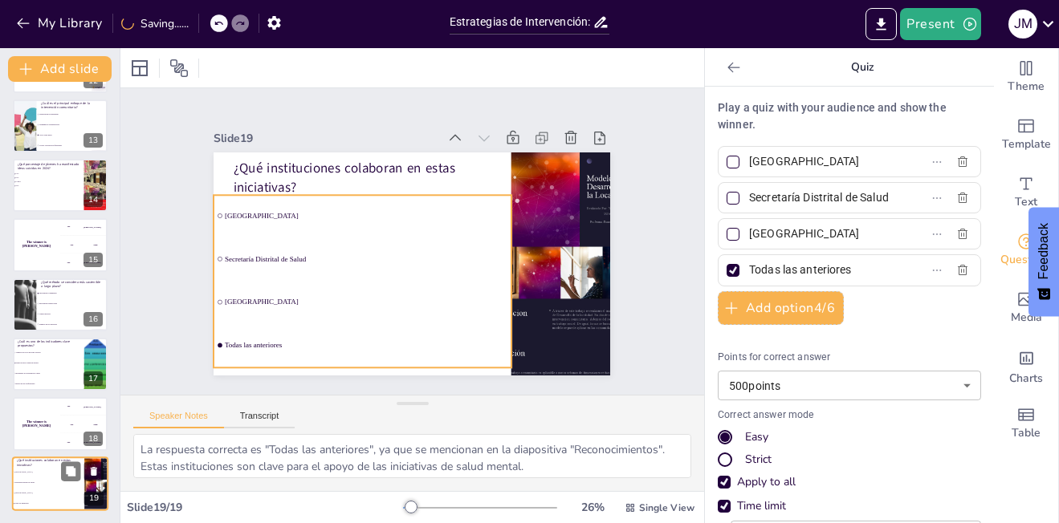
click at [14, 475] on li "[GEOGRAPHIC_DATA]" at bounding box center [48, 472] width 72 height 10
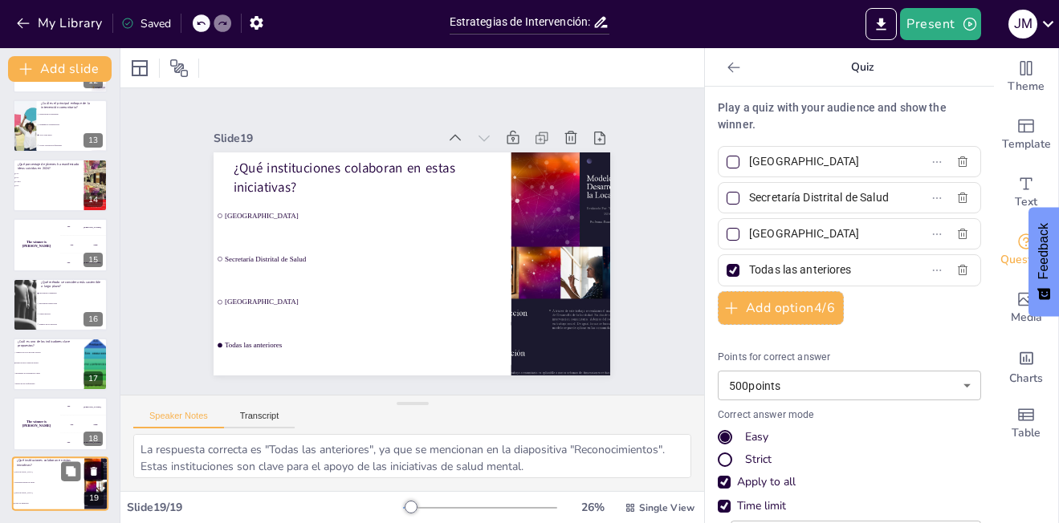
click at [90, 469] on icon at bounding box center [93, 470] width 11 height 11
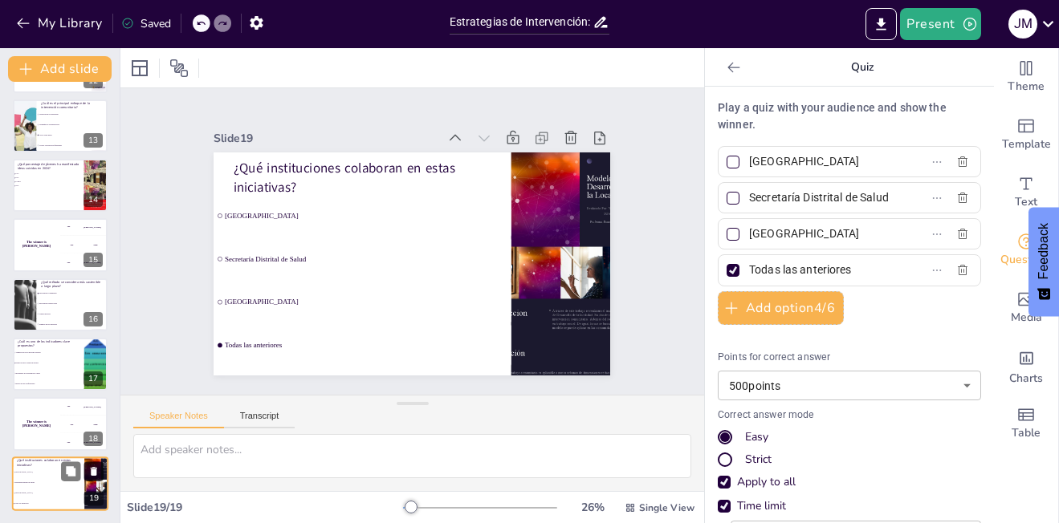
scroll to position [652, 0]
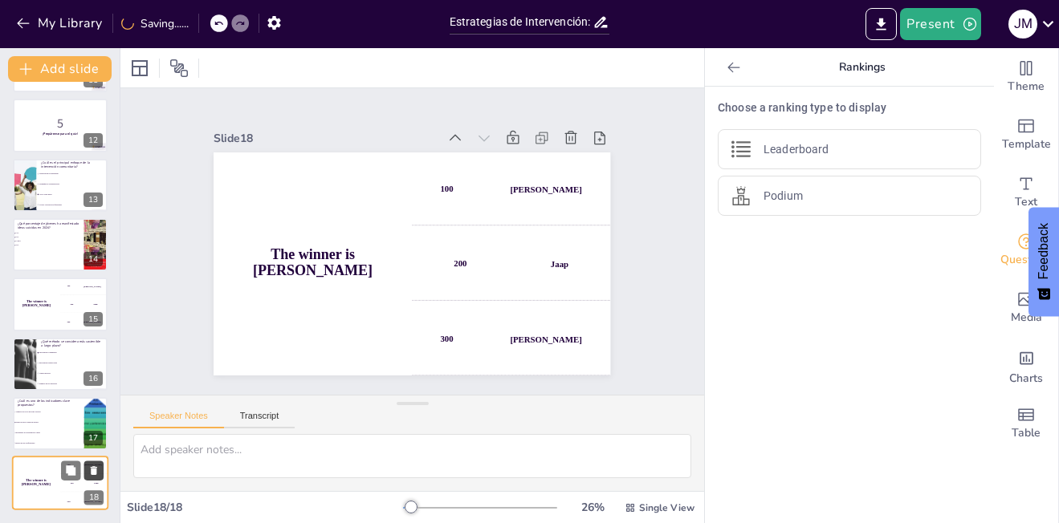
click at [96, 474] on icon at bounding box center [94, 471] width 6 height 9
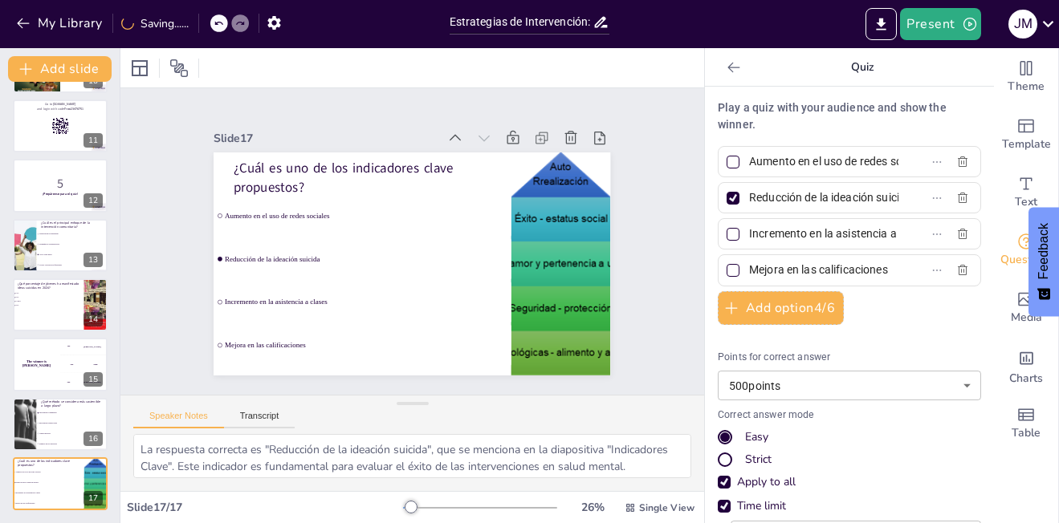
scroll to position [592, 0]
